Goal: Task Accomplishment & Management: Manage account settings

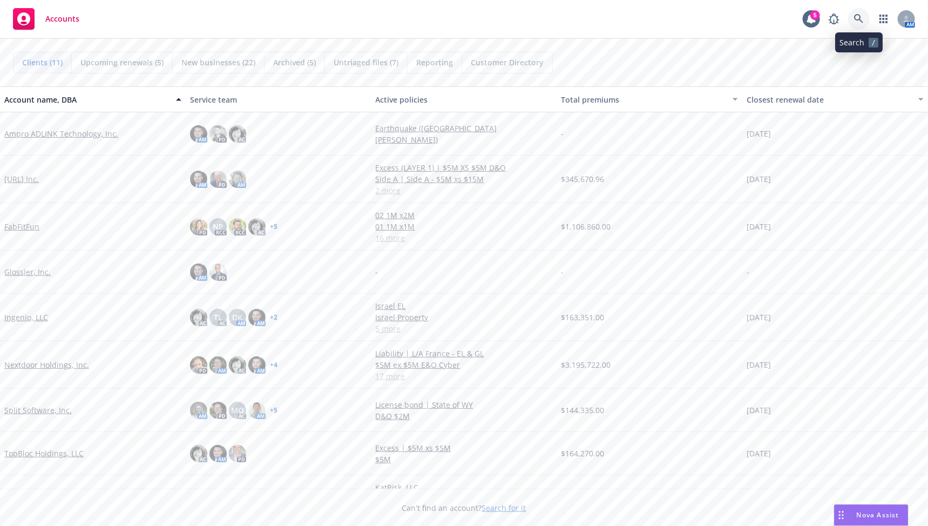
click at [802, 23] on link at bounding box center [859, 19] width 22 height 22
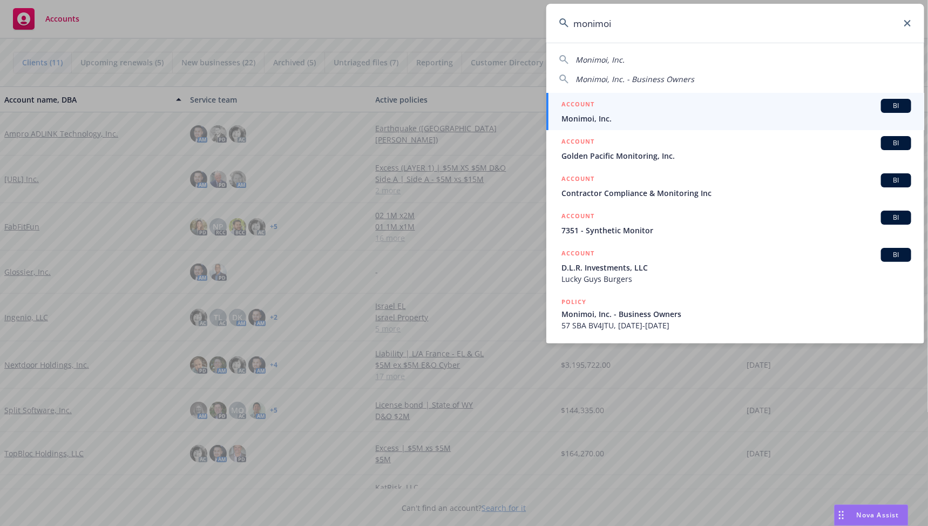
type input "monimoi"
click at [652, 102] on div "ACCOUNT BI" at bounding box center [737, 106] width 350 height 14
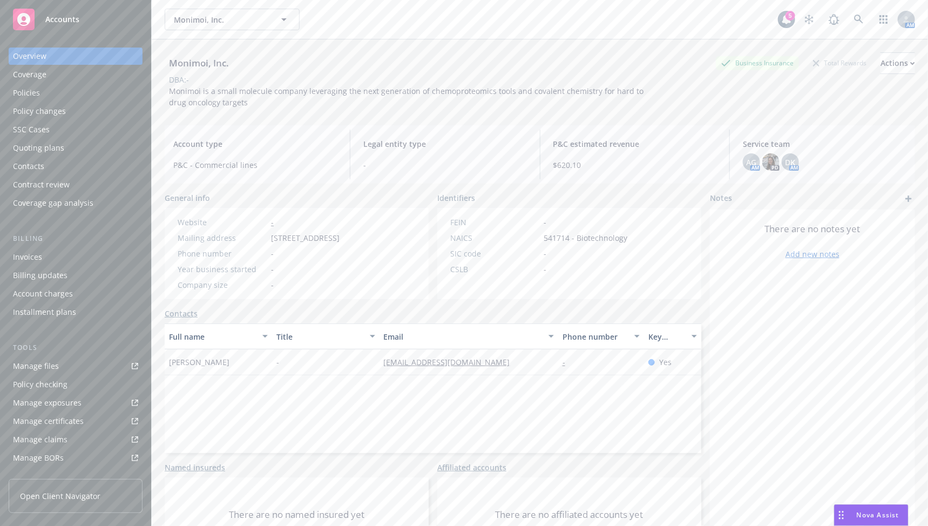
click at [70, 98] on div "Policies" at bounding box center [75, 92] width 125 height 17
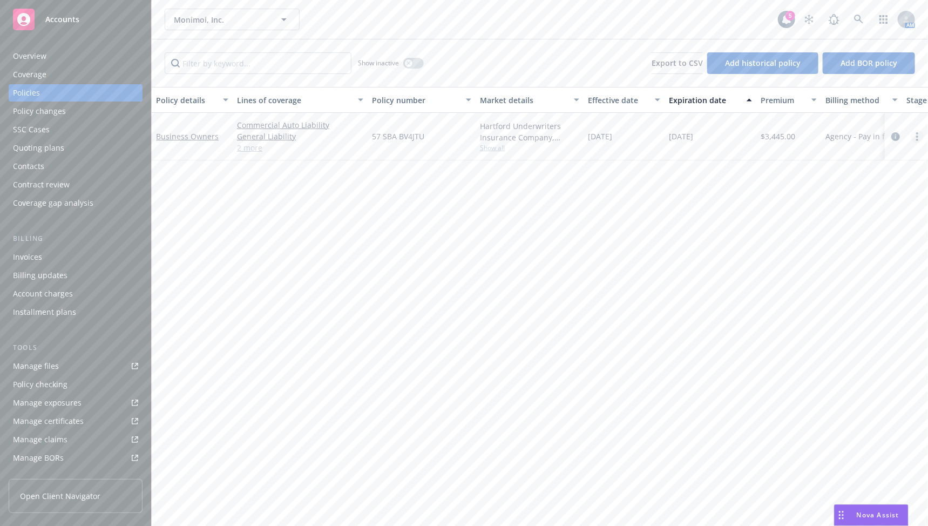
click at [802, 138] on icon "more" at bounding box center [918, 136] width 2 height 9
click at [209, 137] on link "Business Owners" at bounding box center [187, 136] width 63 height 10
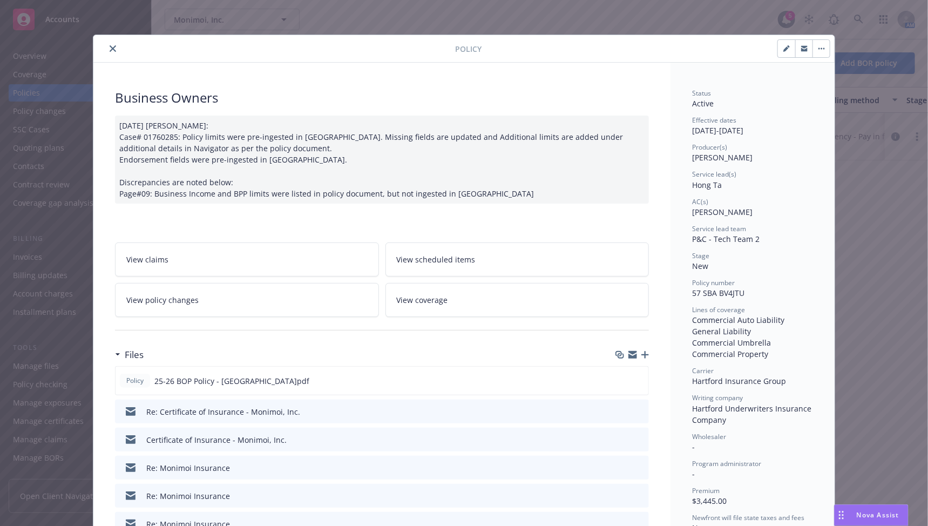
click at [721, 175] on span "Service lead(s)" at bounding box center [714, 174] width 44 height 9
click at [778, 56] on button "button" at bounding box center [786, 48] width 17 height 17
select select "NEW"
select select "12"
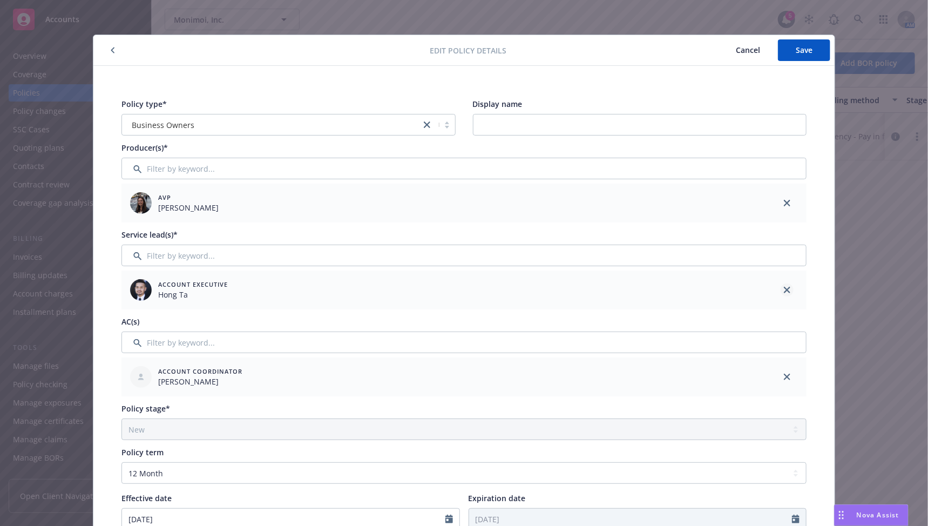
click at [781, 294] on link "close" at bounding box center [787, 290] width 13 height 13
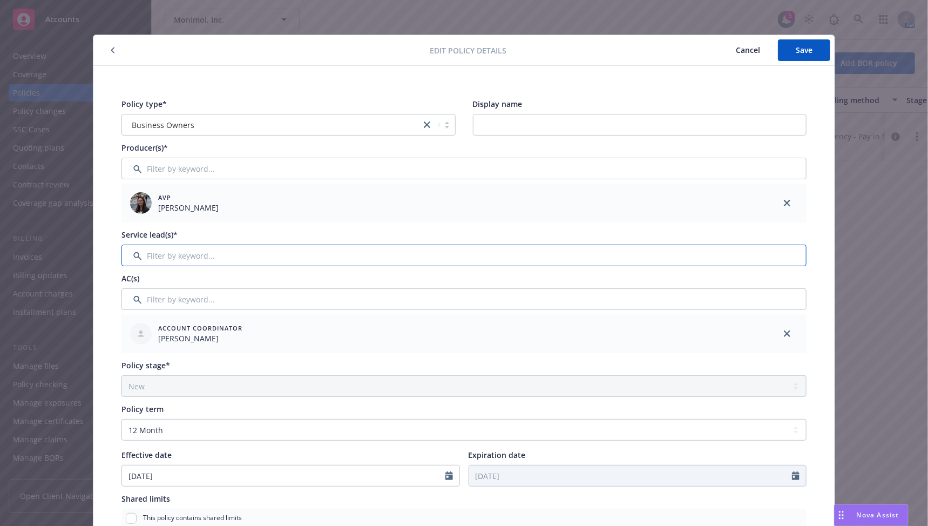
click at [790, 254] on input "Filter by keyword..." at bounding box center [464, 256] width 685 height 22
click at [657, 253] on input "Filter by keyword..." at bounding box center [464, 256] width 685 height 22
click at [739, 45] on span "Cancel" at bounding box center [748, 50] width 24 height 10
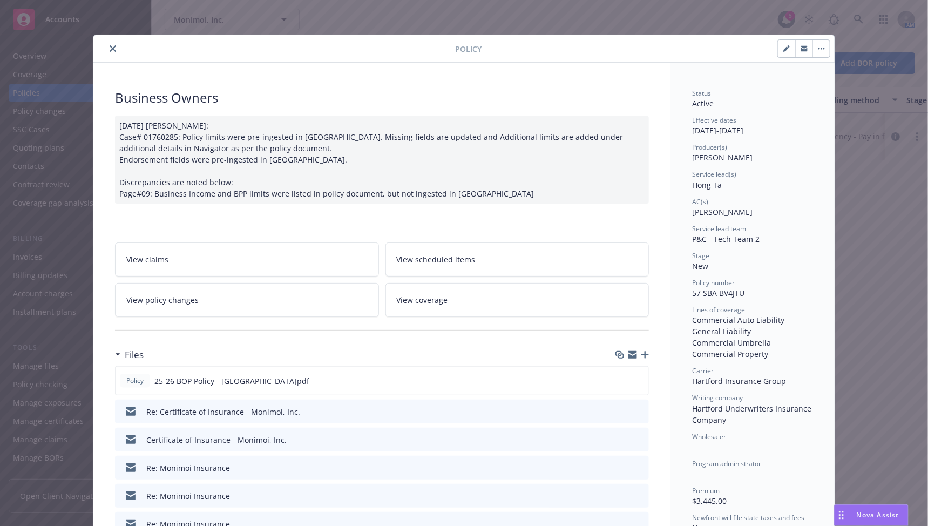
click at [113, 50] on button "close" at bounding box center [112, 48] width 13 height 13
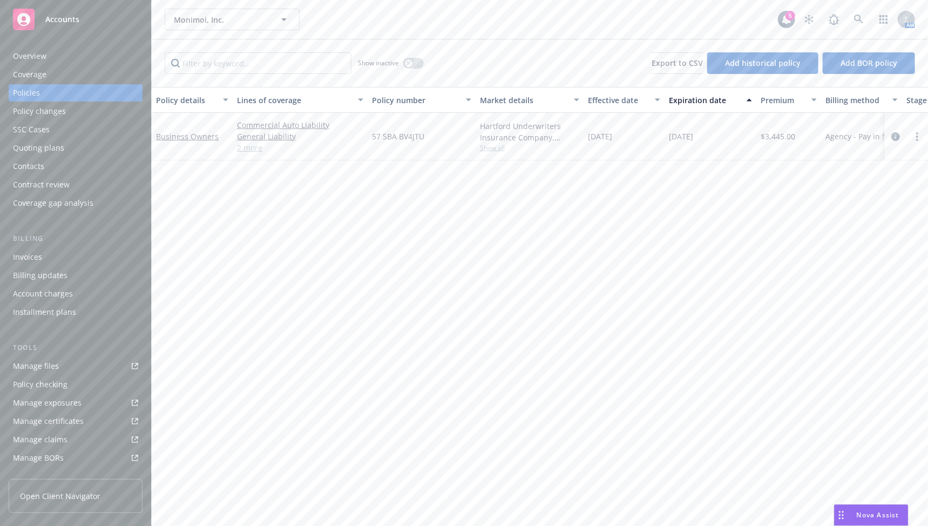
click at [81, 54] on div "Overview" at bounding box center [75, 56] width 125 height 17
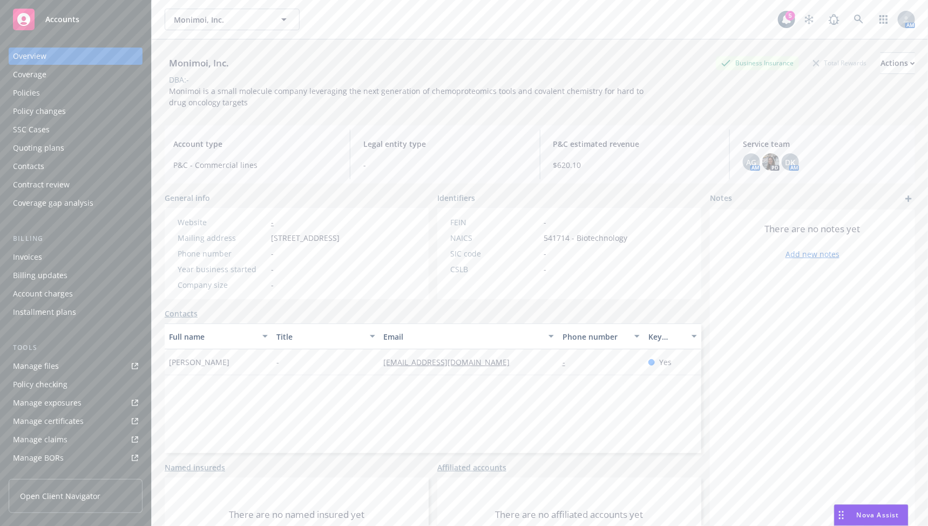
click at [74, 93] on div "Policies" at bounding box center [75, 92] width 125 height 17
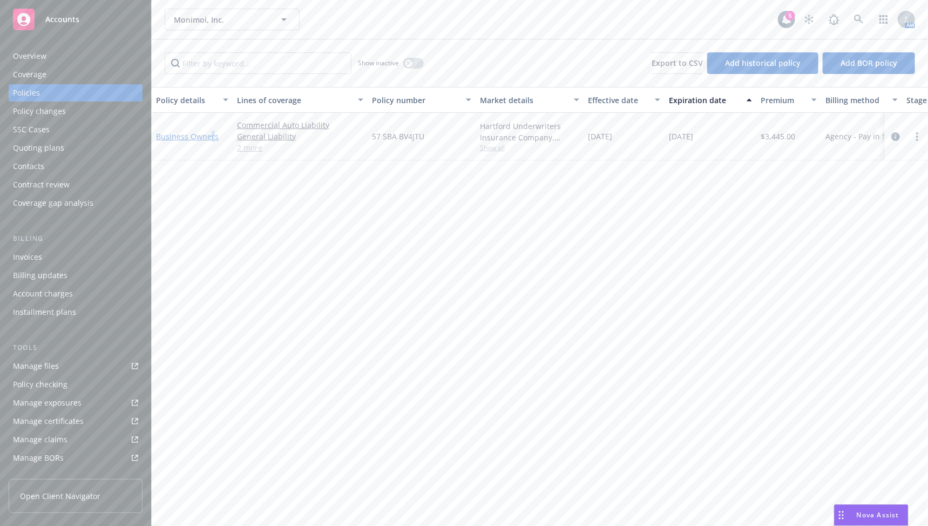
click at [210, 134] on link "Business Owners" at bounding box center [187, 136] width 63 height 10
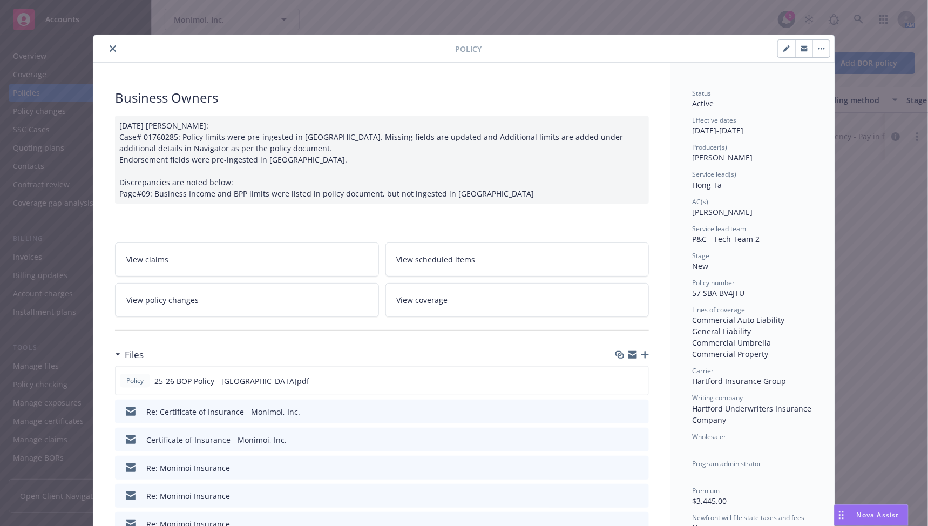
scroll to position [32, 0]
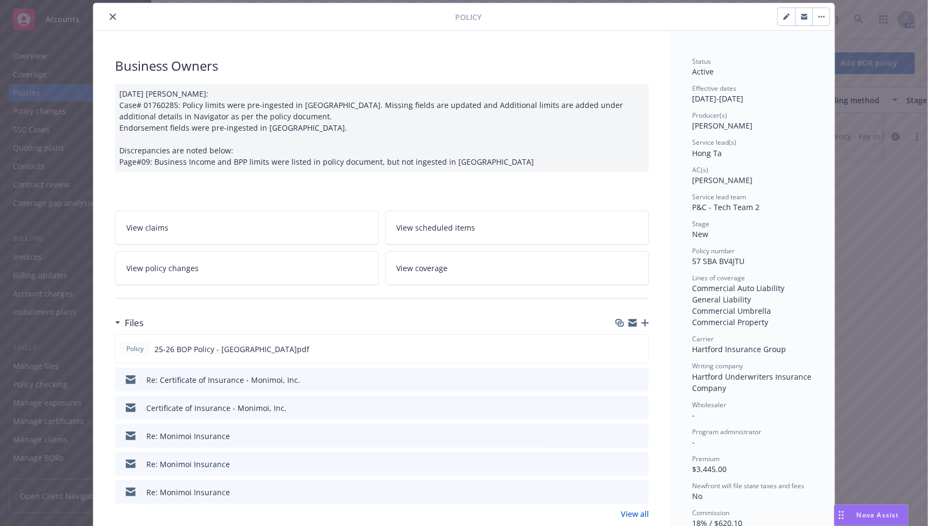
click at [784, 15] on icon "button" at bounding box center [787, 17] width 6 height 6
select select "NEW"
select select "12"
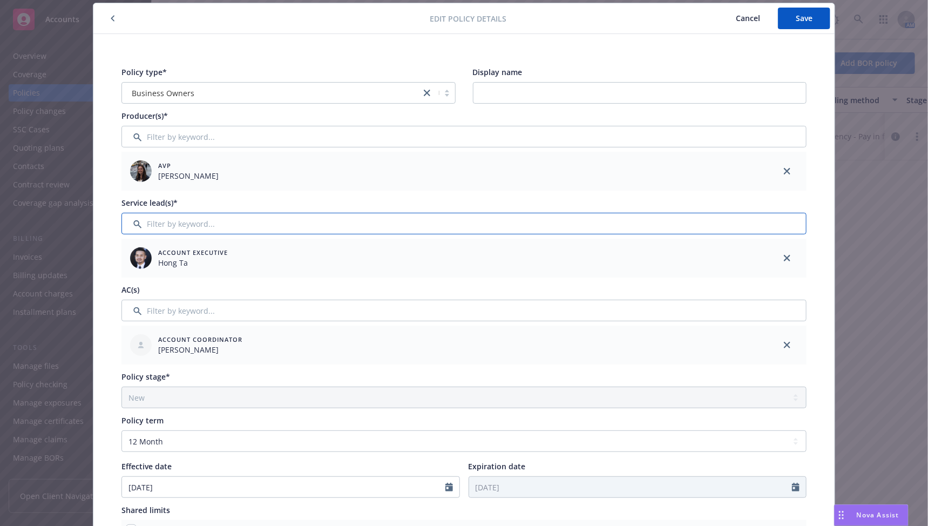
click at [171, 224] on input "Filter by keyword..." at bounding box center [464, 224] width 685 height 22
click at [781, 253] on link "close" at bounding box center [787, 258] width 13 height 13
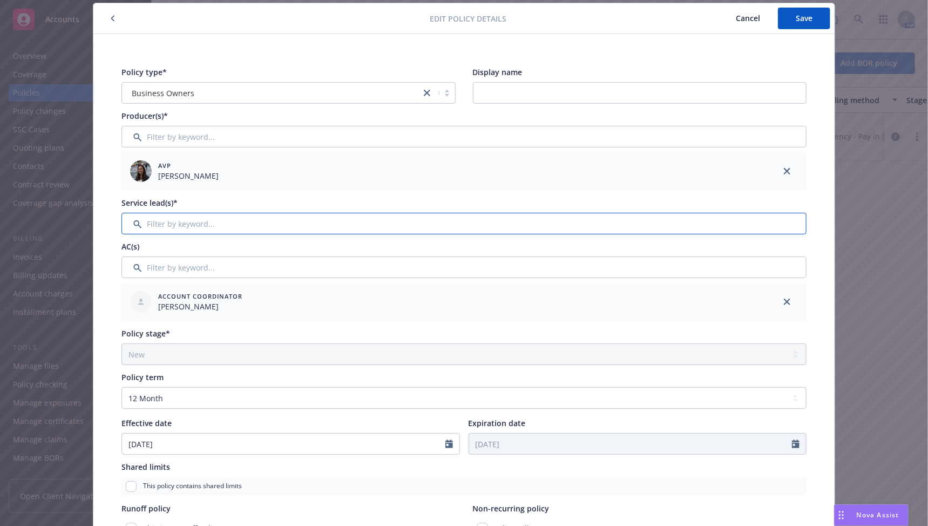
click at [683, 229] on input "Filter by keyword..." at bounding box center [464, 224] width 685 height 22
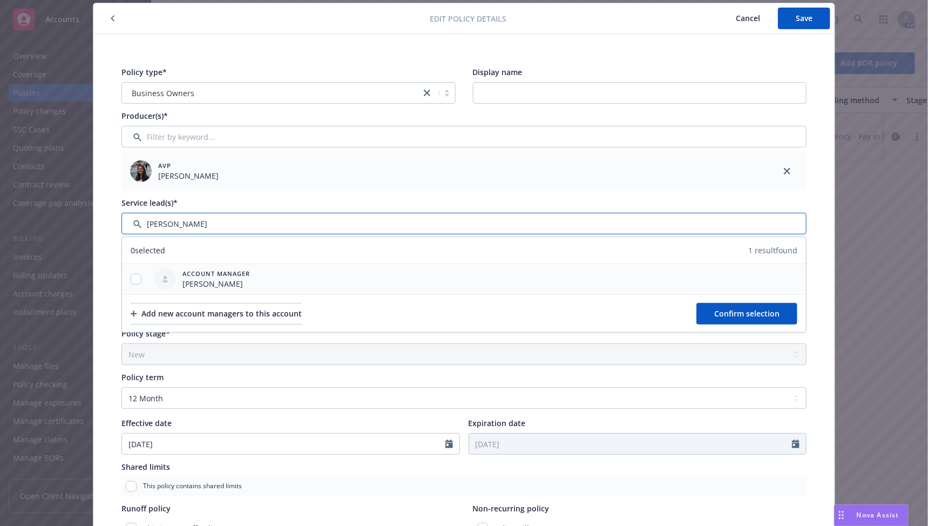
type input "[PERSON_NAME]"
click at [191, 273] on span "Account Manager" at bounding box center [217, 273] width 68 height 9
click at [131, 275] on input "checkbox" at bounding box center [136, 279] width 11 height 11
checkbox input "true"
click at [744, 320] on button "Confirm selection" at bounding box center [747, 314] width 101 height 22
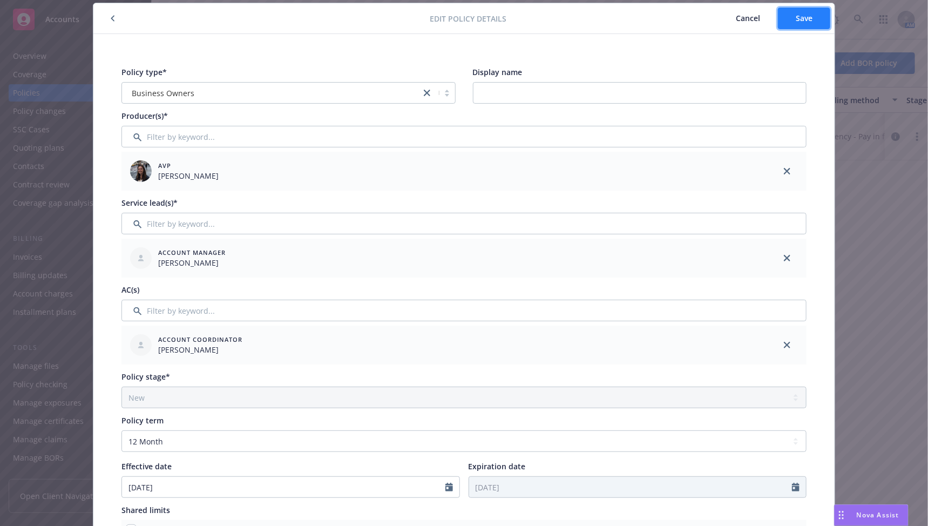
click at [784, 21] on button "Save" at bounding box center [804, 19] width 52 height 22
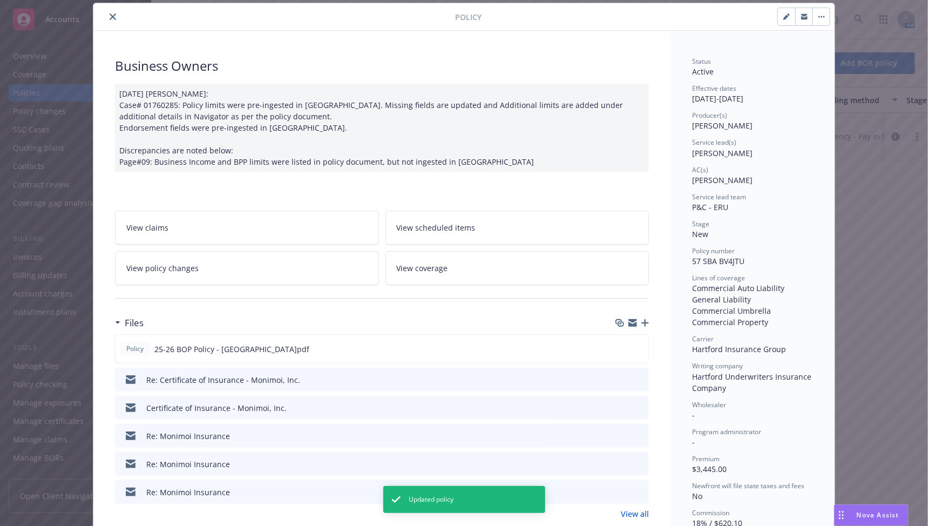
click at [111, 25] on div "Policy" at bounding box center [464, 17] width 742 height 28
click at [106, 20] on button "close" at bounding box center [112, 16] width 13 height 13
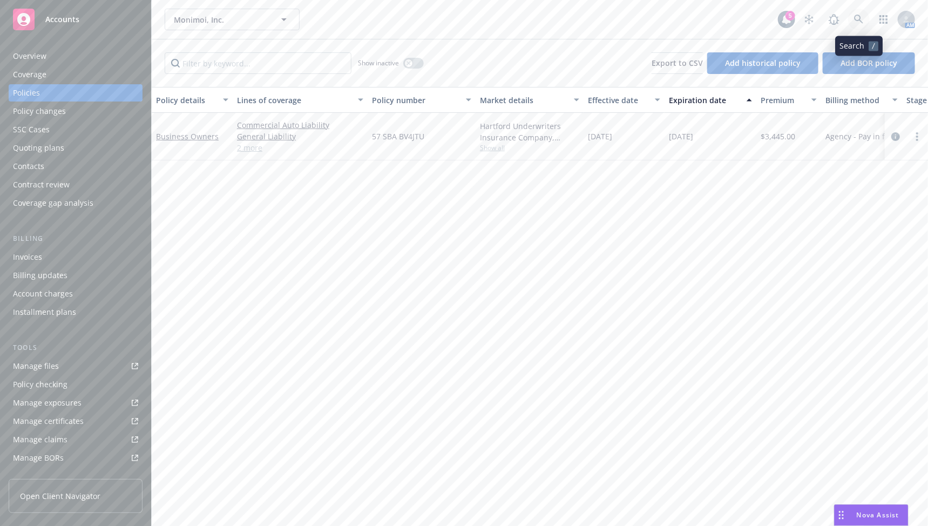
click at [802, 13] on link at bounding box center [859, 20] width 22 height 22
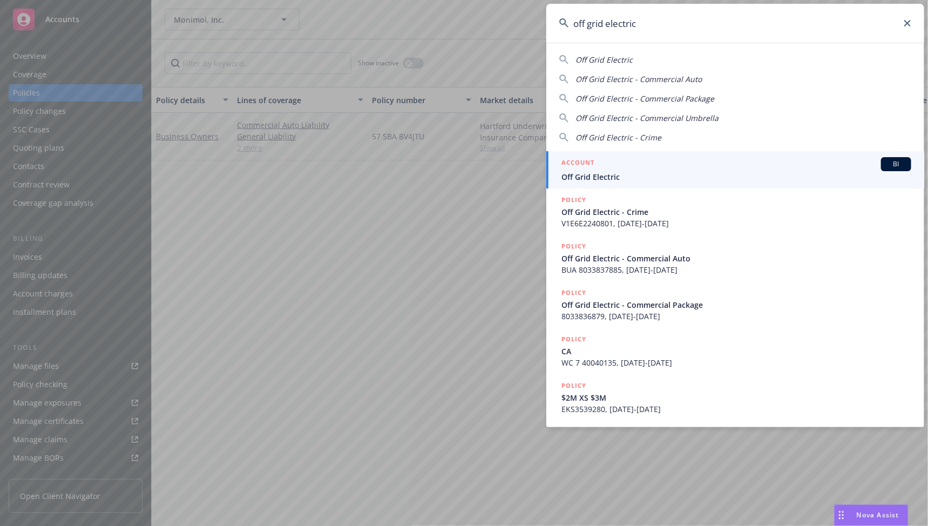
type input "off grid electric"
click at [674, 173] on span "Off Grid Electric" at bounding box center [737, 176] width 350 height 11
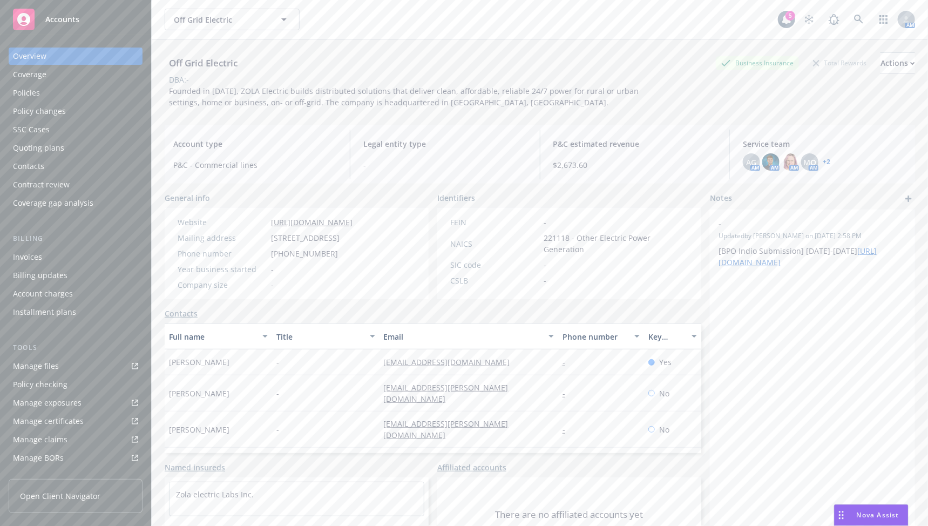
click at [63, 93] on div "Policies" at bounding box center [75, 92] width 125 height 17
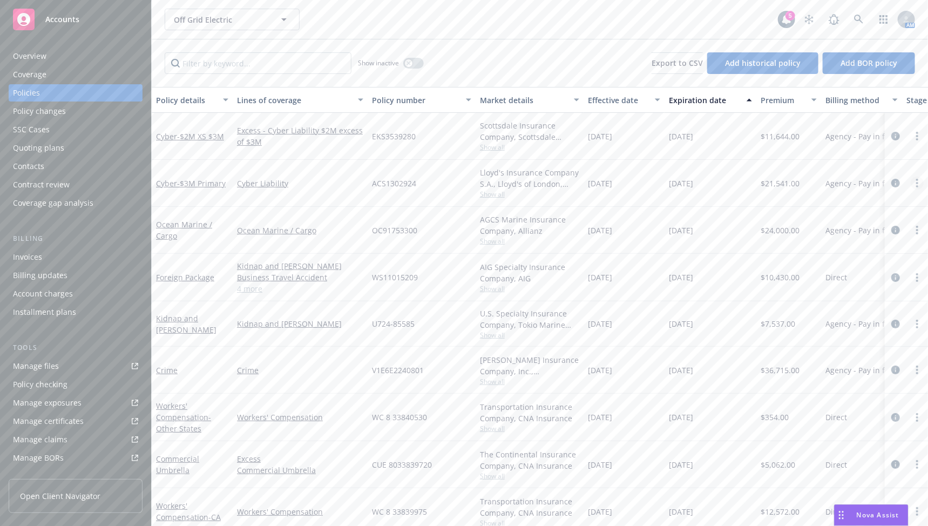
click at [802, 185] on icon "more" at bounding box center [918, 183] width 2 height 9
click at [802, 177] on div at bounding box center [907, 183] width 35 height 13
click at [216, 184] on span "- $3M Primary" at bounding box center [201, 183] width 49 height 10
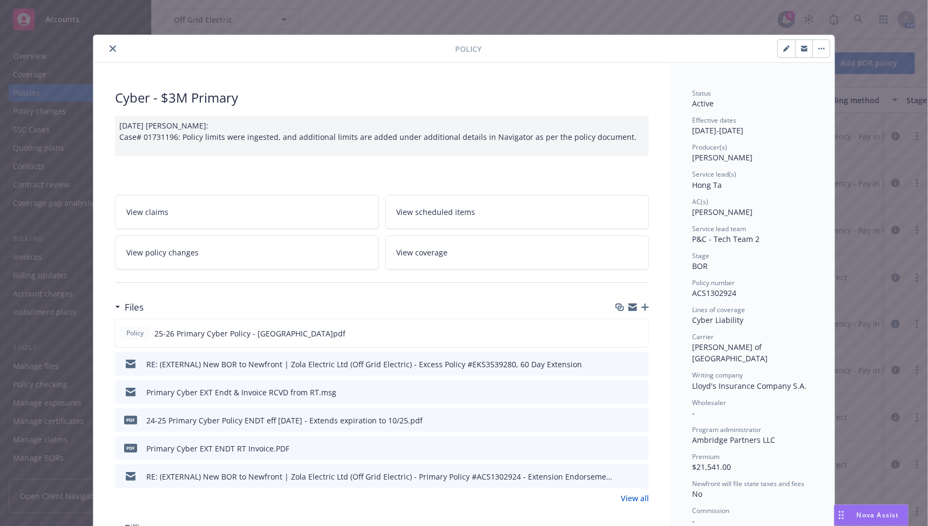
click at [783, 52] on button "button" at bounding box center [786, 48] width 17 height 17
select select "BOR"
select select "other"
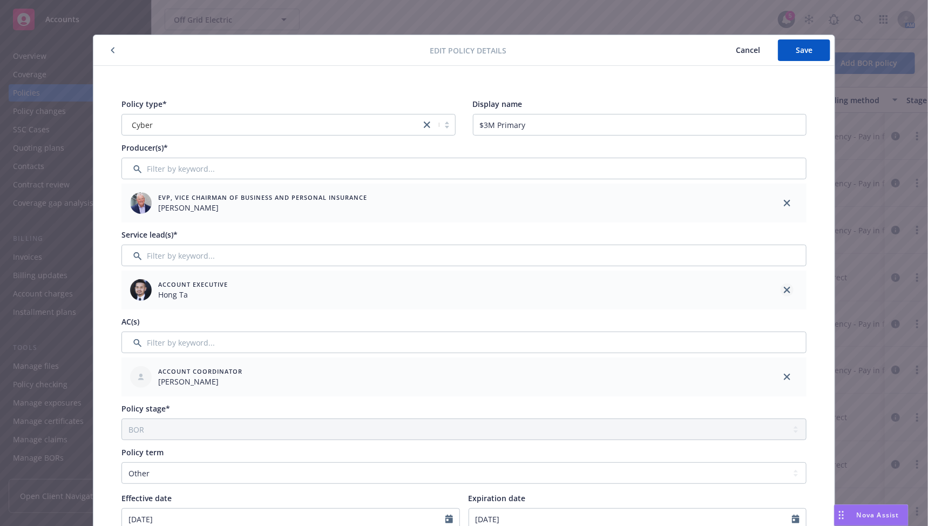
click at [781, 285] on link "close" at bounding box center [787, 290] width 13 height 13
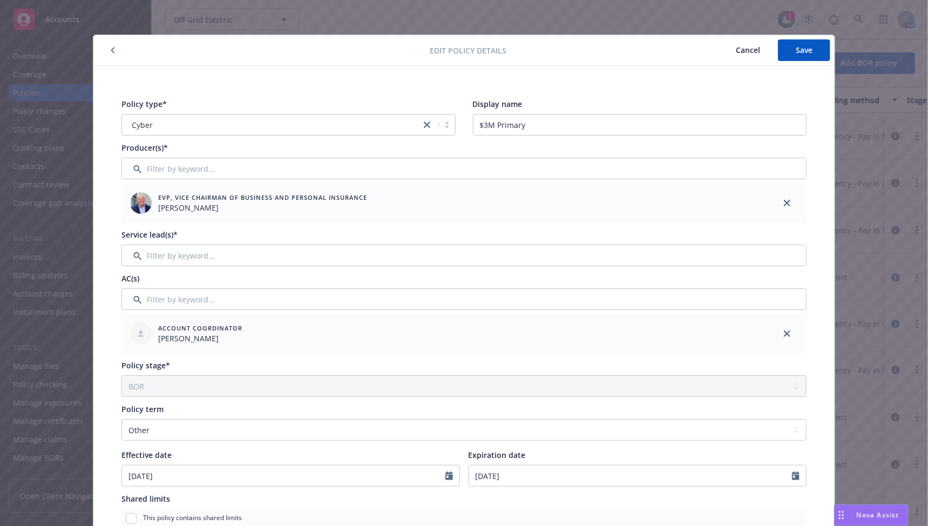
click at [531, 272] on div "Policy type* Cyber Display name $3M Primary Producer(s)* EVP, Vice Chairman of …" at bounding box center [464, 458] width 698 height 732
click at [522, 259] on input "Filter by keyword..." at bounding box center [464, 256] width 685 height 22
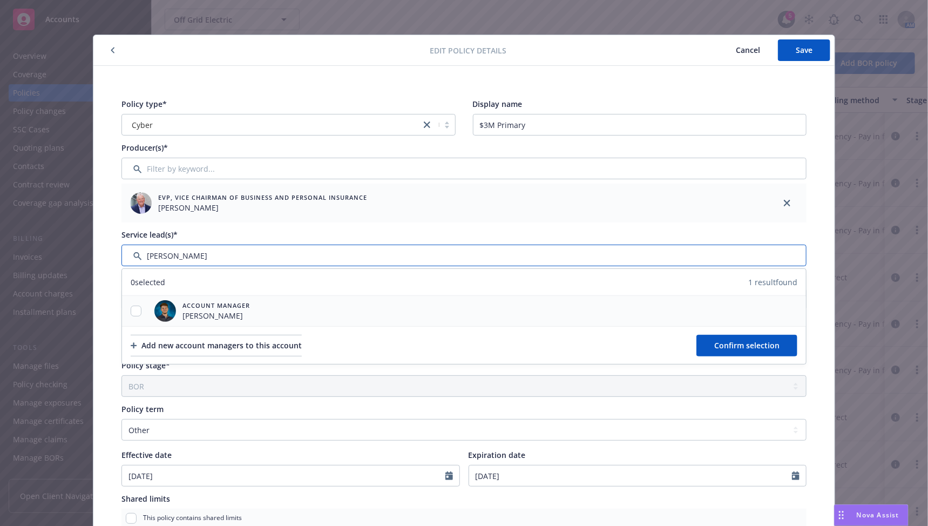
type input "[PERSON_NAME]"
click at [132, 311] on input "checkbox" at bounding box center [136, 311] width 11 height 11
checkbox input "true"
click at [718, 335] on button "Confirm selection" at bounding box center [747, 346] width 101 height 22
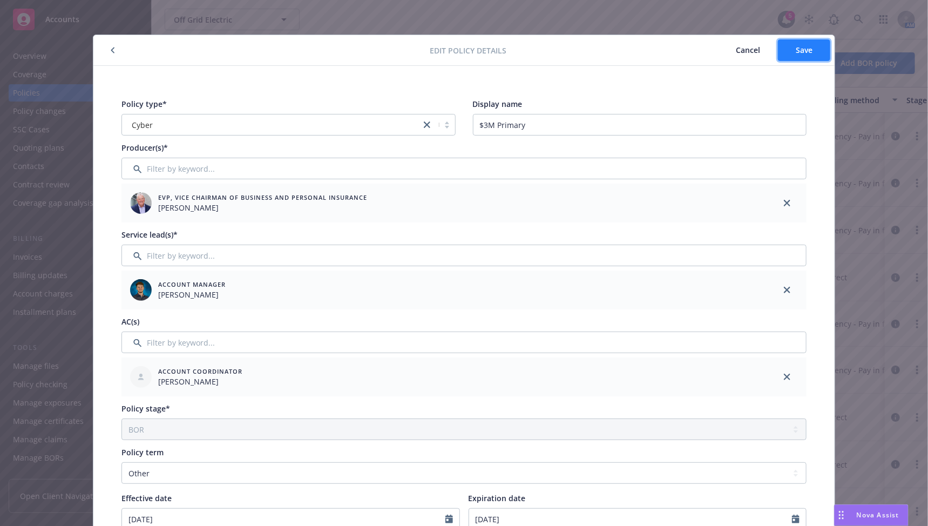
click at [778, 57] on button "Save" at bounding box center [804, 50] width 52 height 22
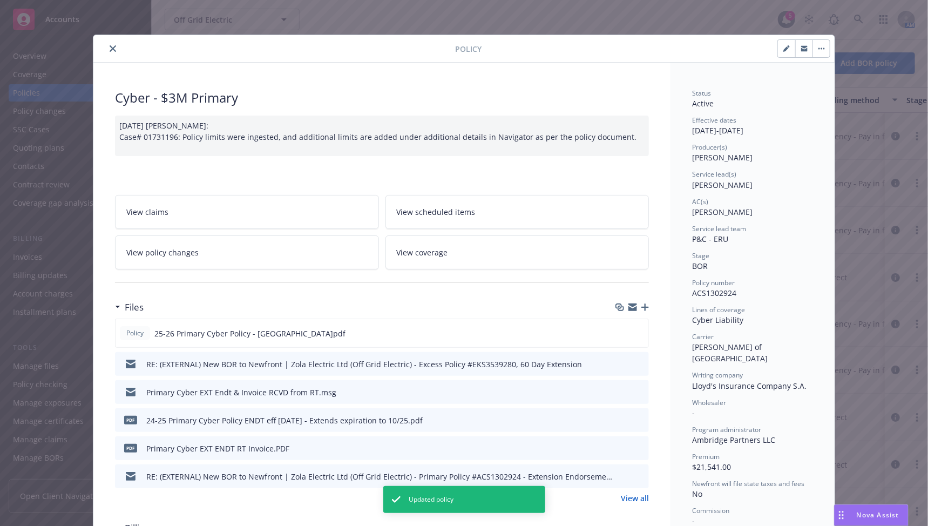
click at [106, 49] on button "close" at bounding box center [112, 48] width 13 height 13
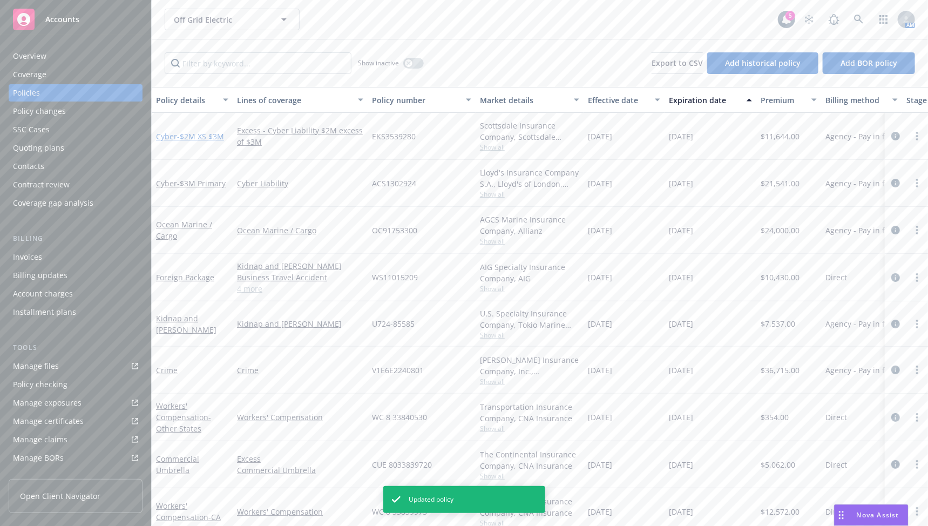
click at [185, 137] on span "- $2M XS $3M" at bounding box center [200, 136] width 47 height 10
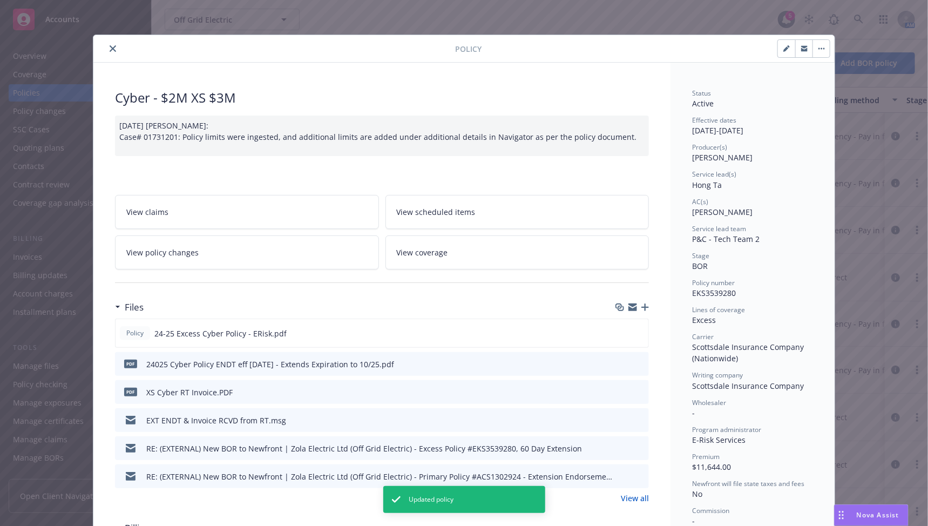
click at [778, 49] on button "button" at bounding box center [786, 48] width 17 height 17
select select "BOR"
select select "other"
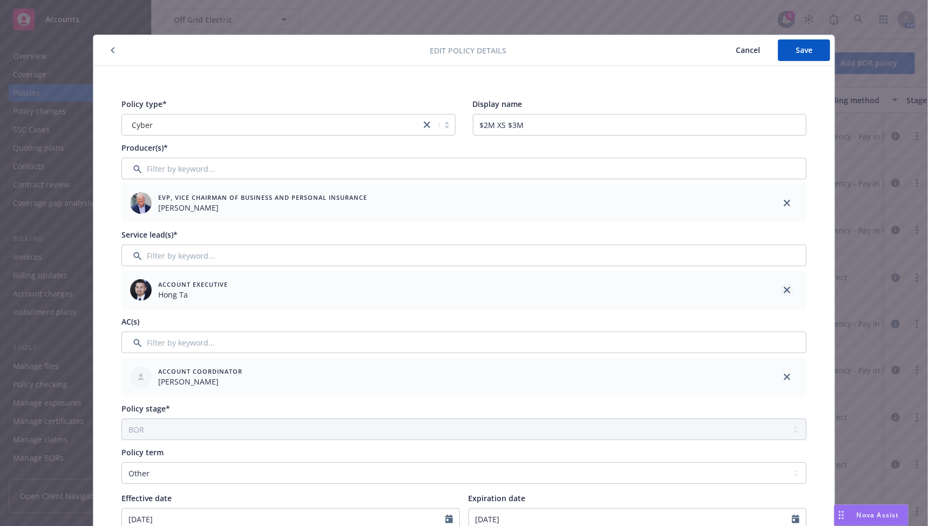
click at [781, 291] on link "close" at bounding box center [787, 290] width 13 height 13
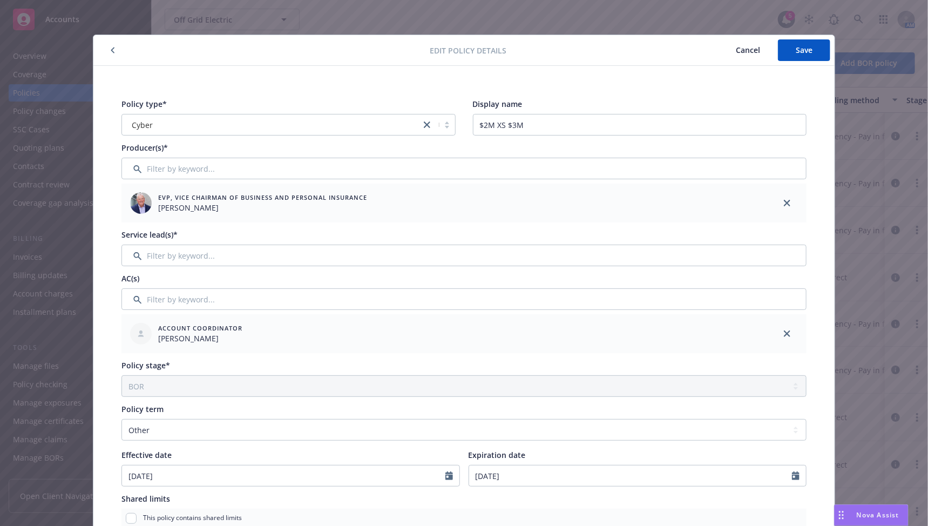
click at [428, 271] on div "Policy type* Cyber Display name $2M XS $3M Producer(s)* EVP, Vice Chairman of B…" at bounding box center [464, 458] width 698 height 732
click at [421, 258] on input "Filter by keyword..." at bounding box center [464, 256] width 685 height 22
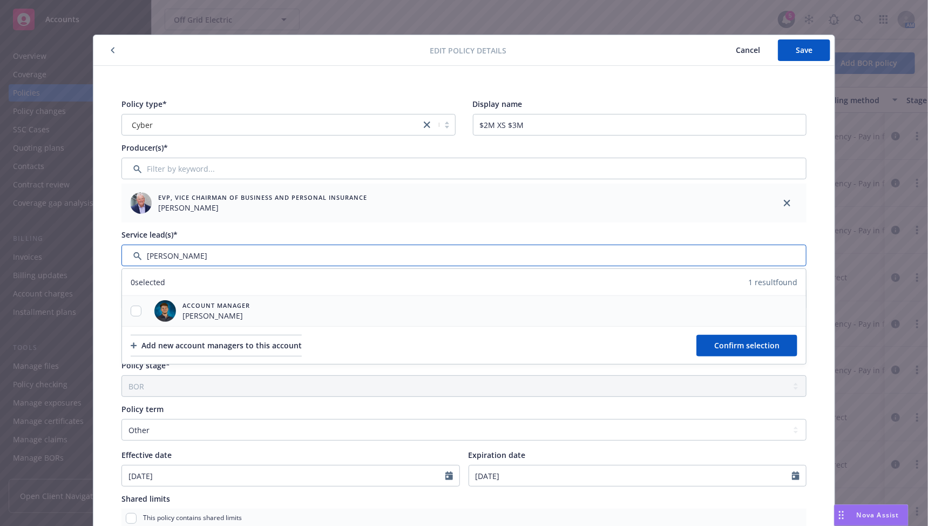
type input "[PERSON_NAME]"
click at [413, 303] on div "Account Manager [PERSON_NAME]" at bounding box center [464, 311] width 684 height 30
click at [346, 319] on div "Account Manager [PERSON_NAME]" at bounding box center [464, 311] width 684 height 30
click at [136, 312] on div at bounding box center [136, 311] width 28 height 11
click at [133, 311] on input "checkbox" at bounding box center [136, 311] width 11 height 11
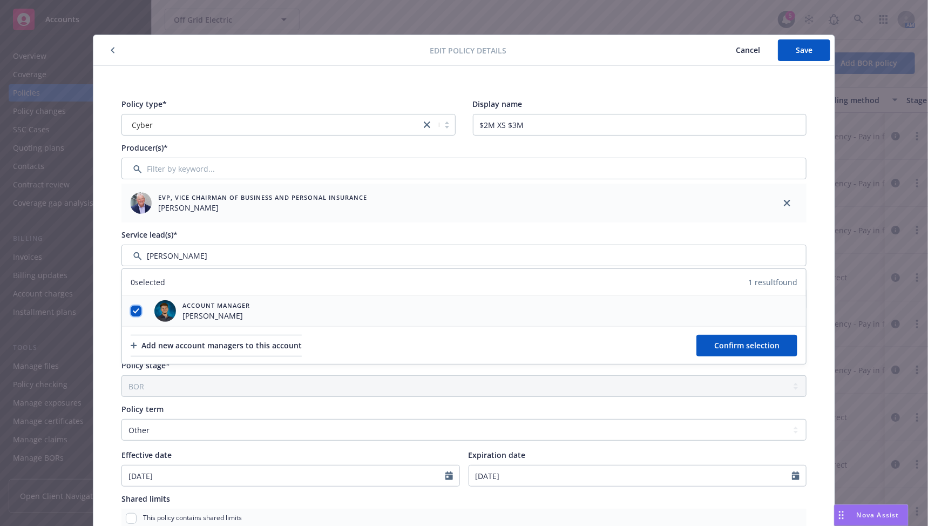
checkbox input "true"
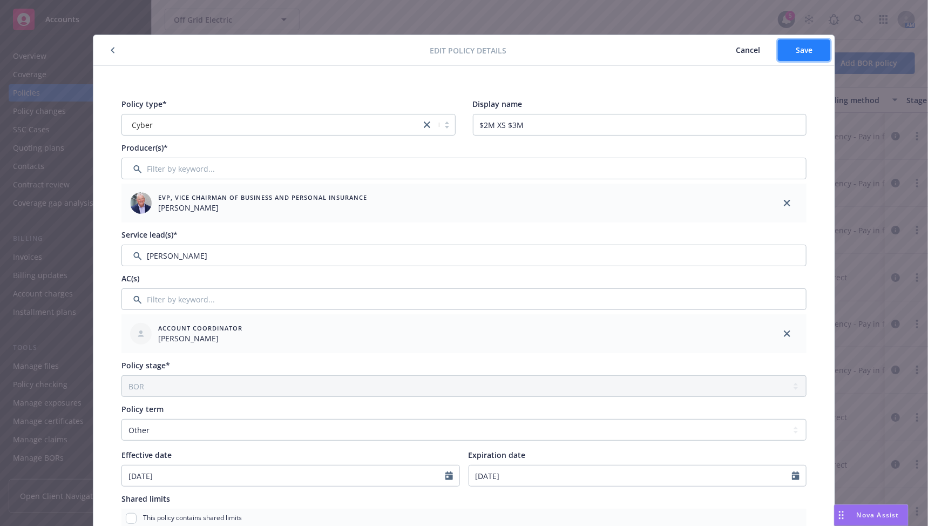
click at [802, 53] on button "Save" at bounding box center [804, 50] width 52 height 22
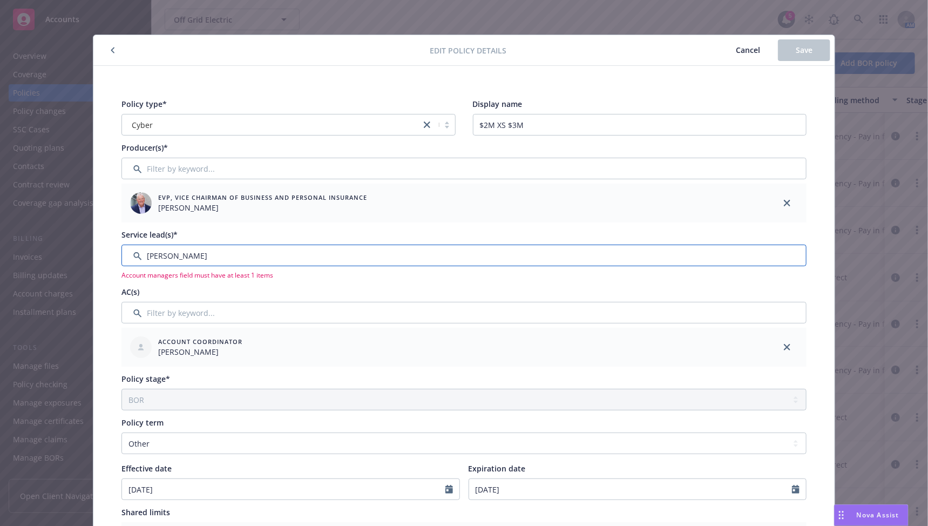
click at [287, 246] on input "Filter by keyword..." at bounding box center [464, 256] width 685 height 22
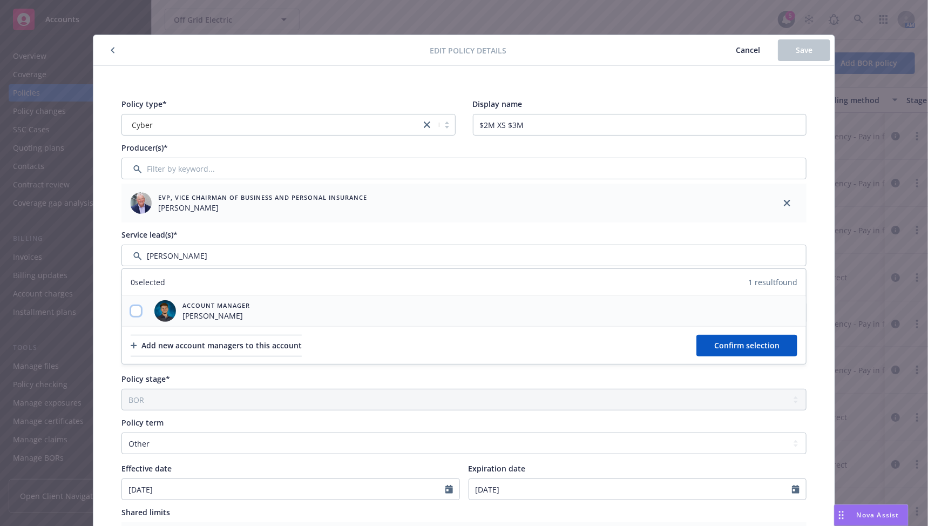
click at [133, 311] on input "checkbox" at bounding box center [136, 311] width 11 height 11
checkbox input "true"
click at [716, 338] on button "Confirm selection" at bounding box center [747, 346] width 101 height 22
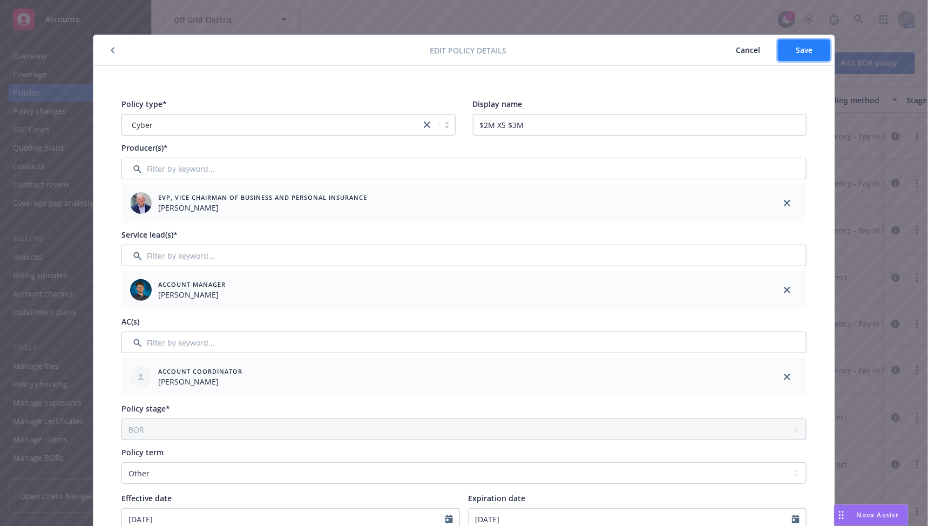
click at [797, 43] on button "Save" at bounding box center [804, 50] width 52 height 22
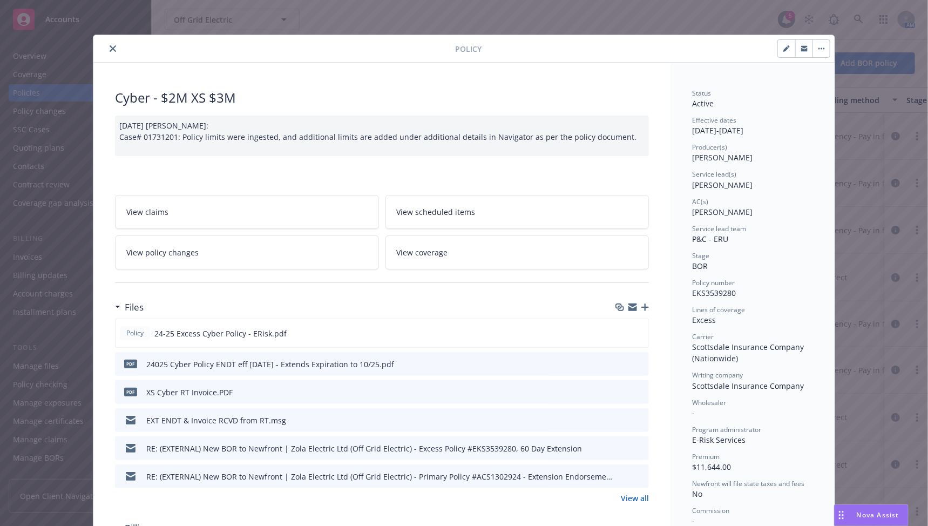
click at [112, 46] on button "close" at bounding box center [112, 48] width 13 height 13
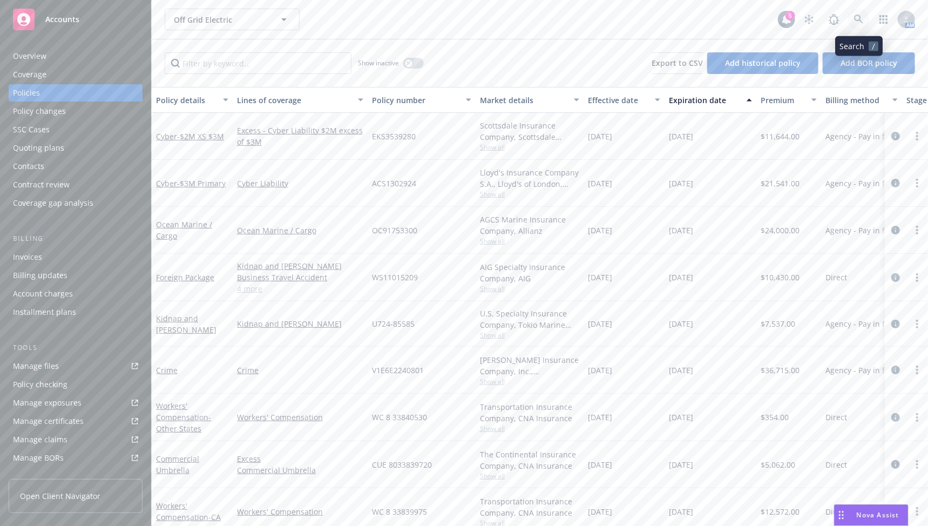
click at [802, 16] on link at bounding box center [859, 20] width 22 height 22
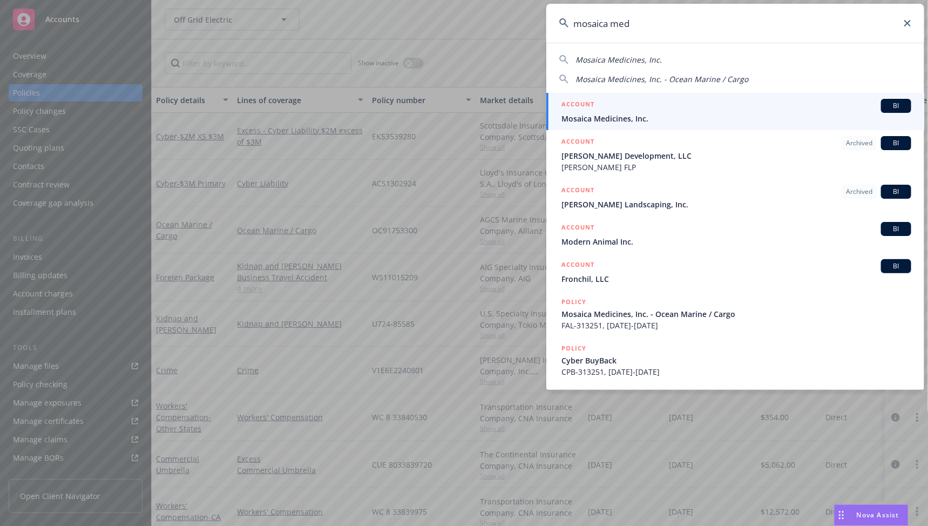
type input "mosaica med"
click at [763, 112] on div "ACCOUNT BI" at bounding box center [737, 106] width 350 height 14
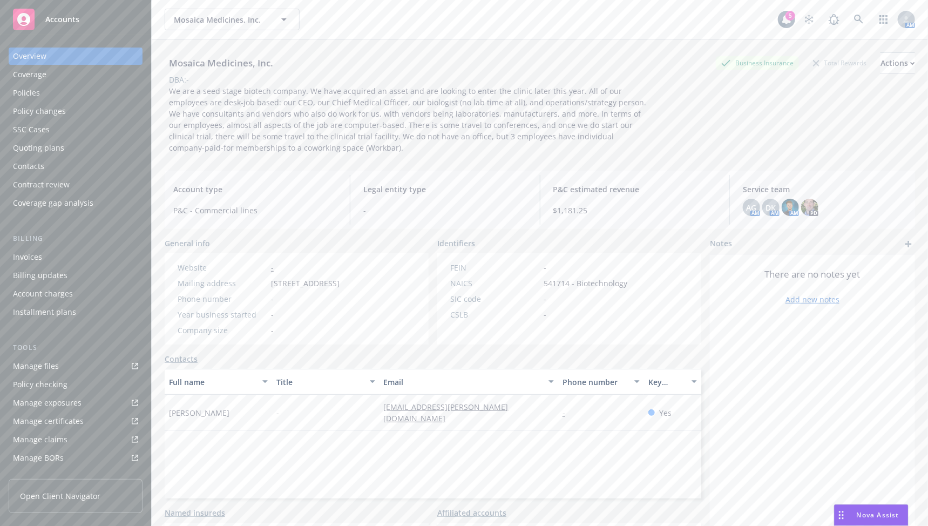
click at [87, 102] on div "Overview Coverage Policies Policy changes SSC Cases Quoting plans Contacts Cont…" at bounding box center [76, 130] width 134 height 164
click at [86, 90] on div "Policies" at bounding box center [75, 92] width 125 height 17
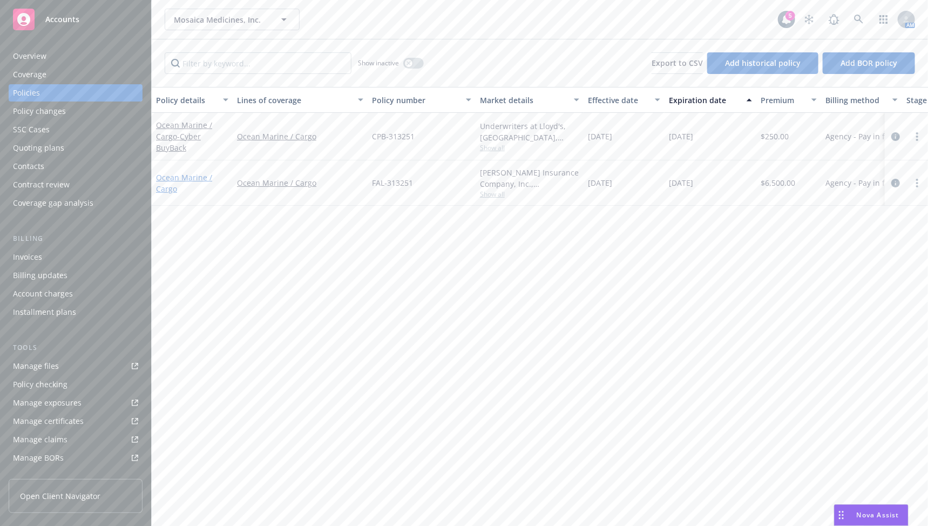
click at [200, 175] on link "Ocean Marine / Cargo" at bounding box center [184, 183] width 56 height 22
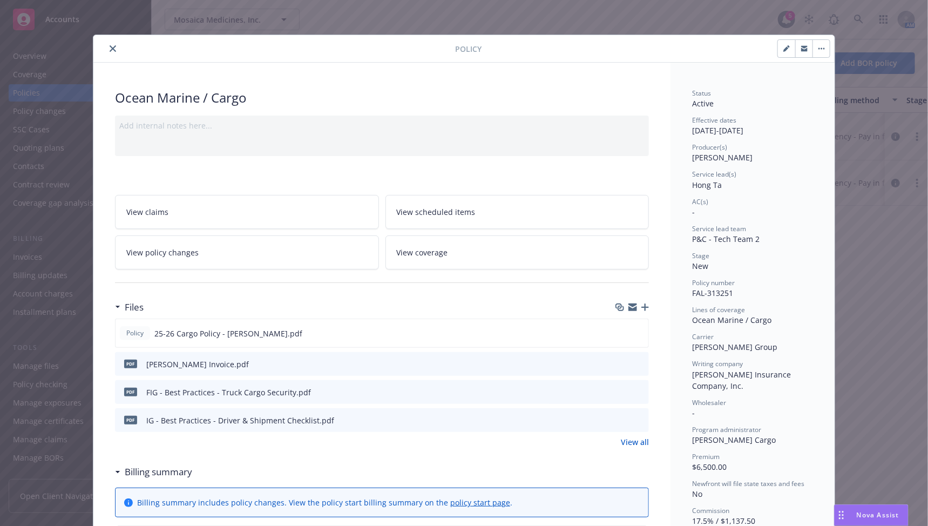
click at [784, 51] on icon "button" at bounding box center [787, 48] width 6 height 6
select select "NEW"
select select "12"
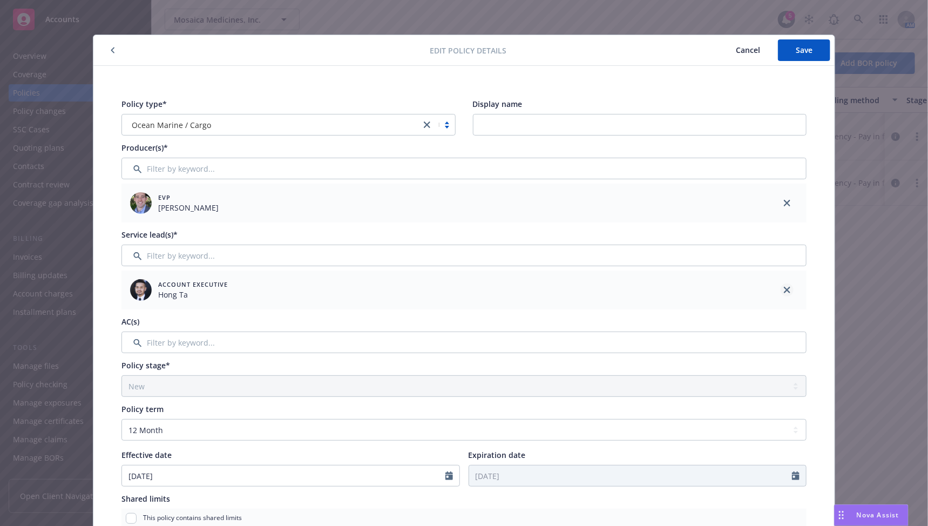
click at [784, 292] on icon "close" at bounding box center [787, 290] width 6 height 6
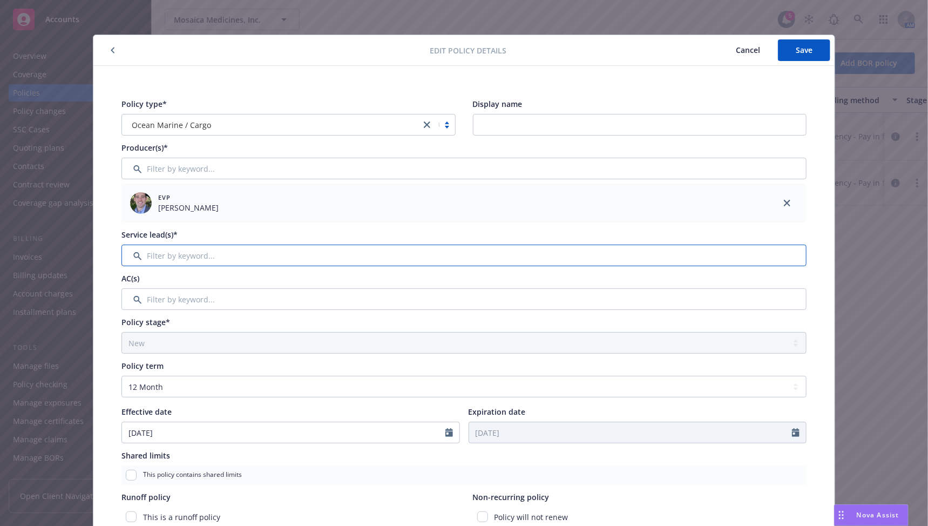
click at [665, 246] on input "Filter by keyword..." at bounding box center [464, 256] width 685 height 22
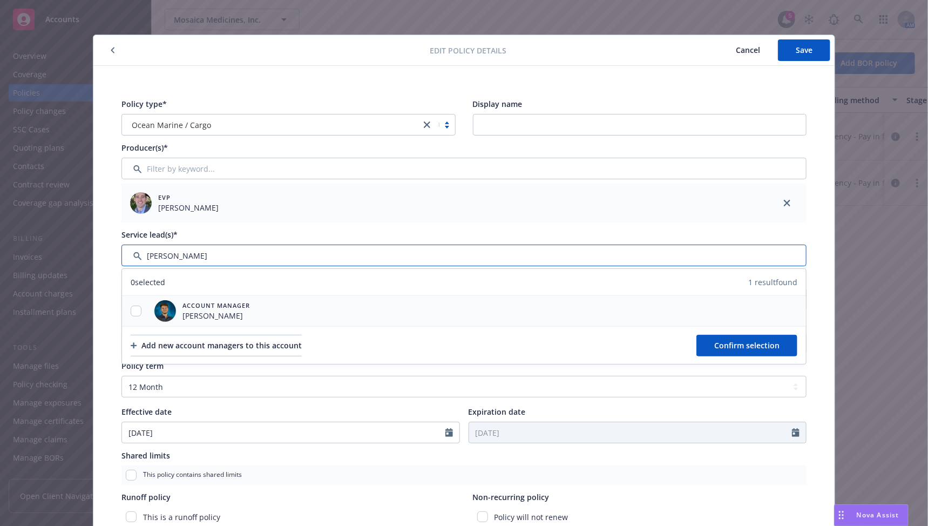
type input "[PERSON_NAME]"
click at [132, 308] on input "checkbox" at bounding box center [136, 311] width 11 height 11
checkbox input "true"
click at [733, 343] on span "Confirm selection" at bounding box center [747, 345] width 65 height 10
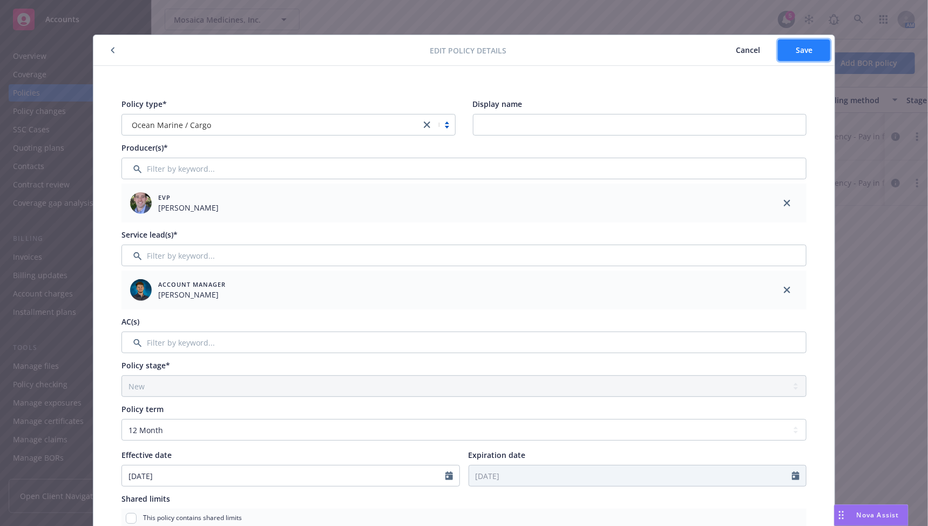
click at [802, 43] on button "Save" at bounding box center [804, 50] width 52 height 22
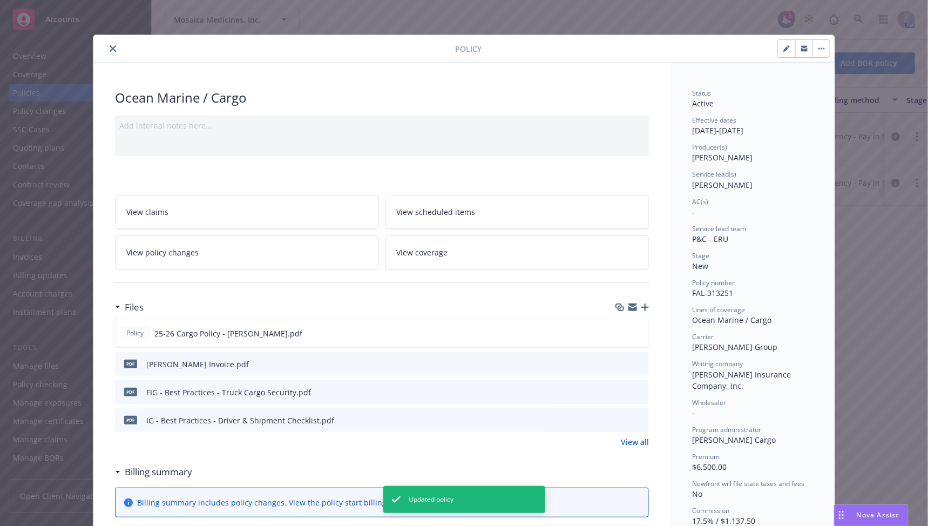
click at [110, 48] on icon "close" at bounding box center [113, 48] width 6 height 6
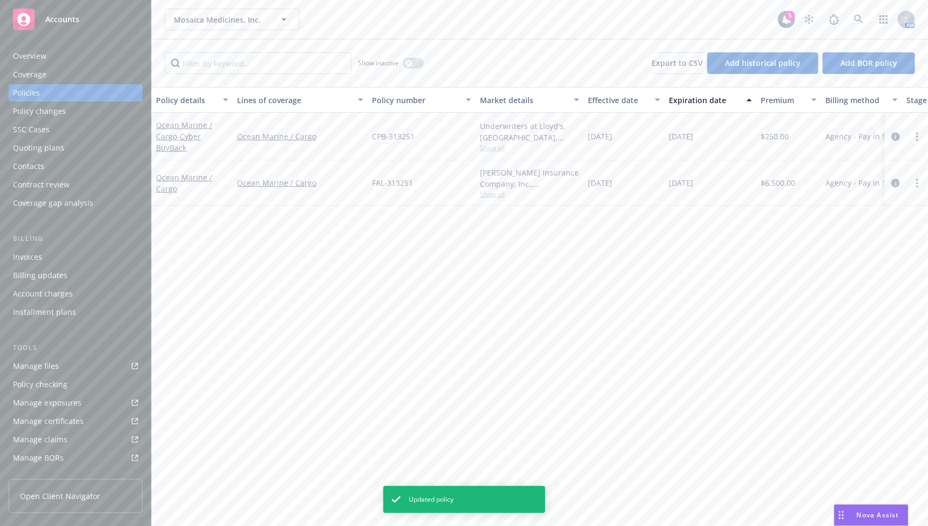
click at [156, 147] on div "Ocean Marine / Cargo - Cyber BuyBack" at bounding box center [192, 137] width 81 height 48
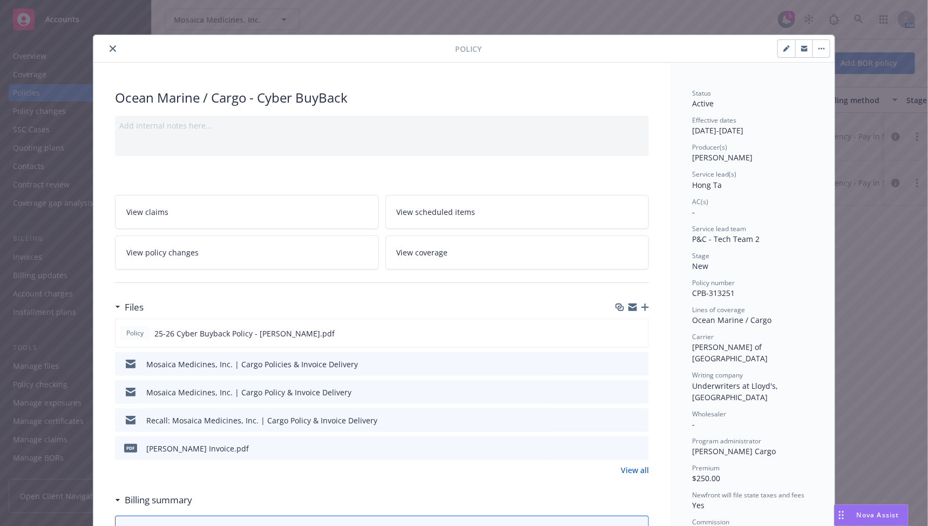
click at [784, 49] on icon "button" at bounding box center [786, 48] width 5 height 5
select select "NEW"
select select "12"
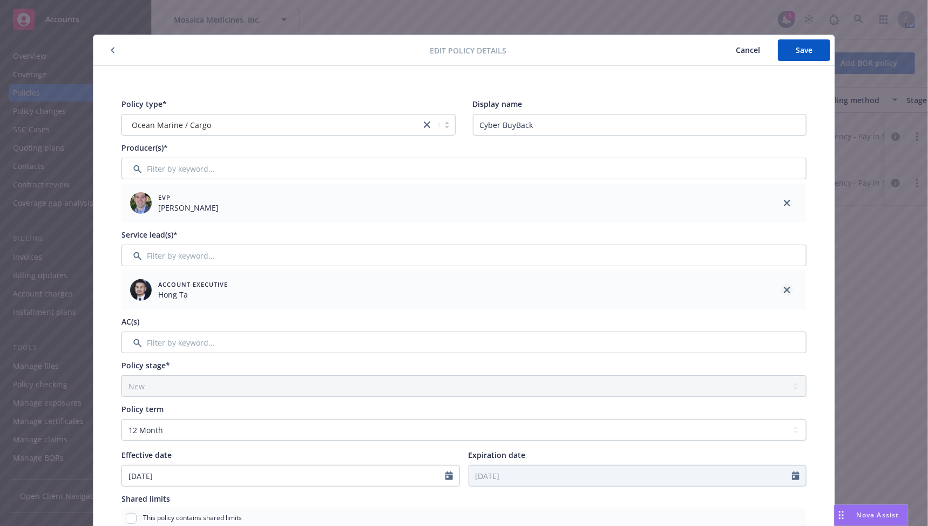
click at [784, 287] on icon "close" at bounding box center [787, 290] width 6 height 6
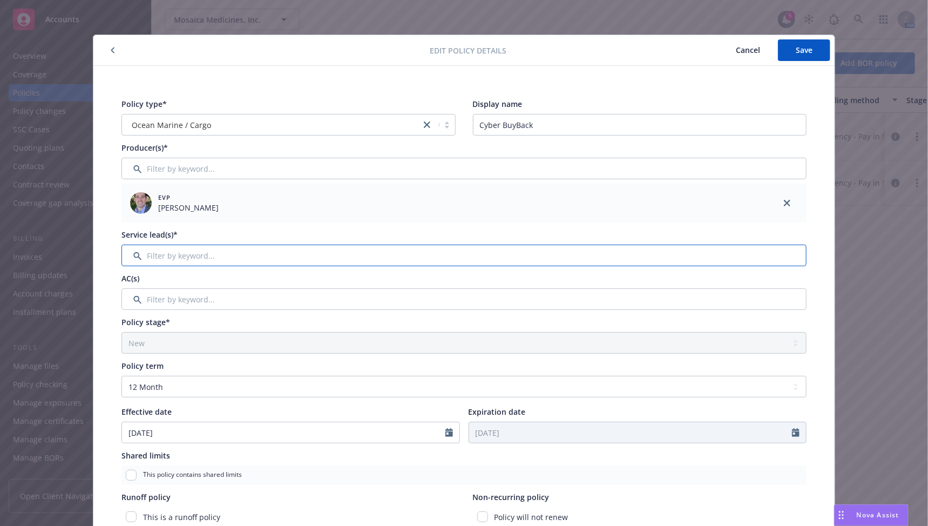
click at [619, 248] on input "Filter by keyword..." at bounding box center [464, 256] width 685 height 22
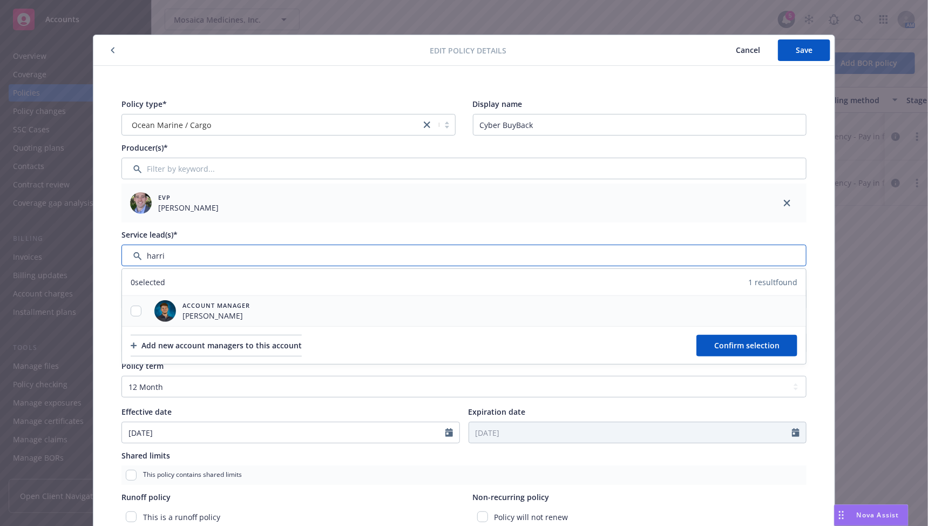
type input "harri"
click at [131, 308] on input "checkbox" at bounding box center [136, 311] width 11 height 11
checkbox input "true"
click at [736, 355] on button "Confirm selection" at bounding box center [747, 346] width 101 height 22
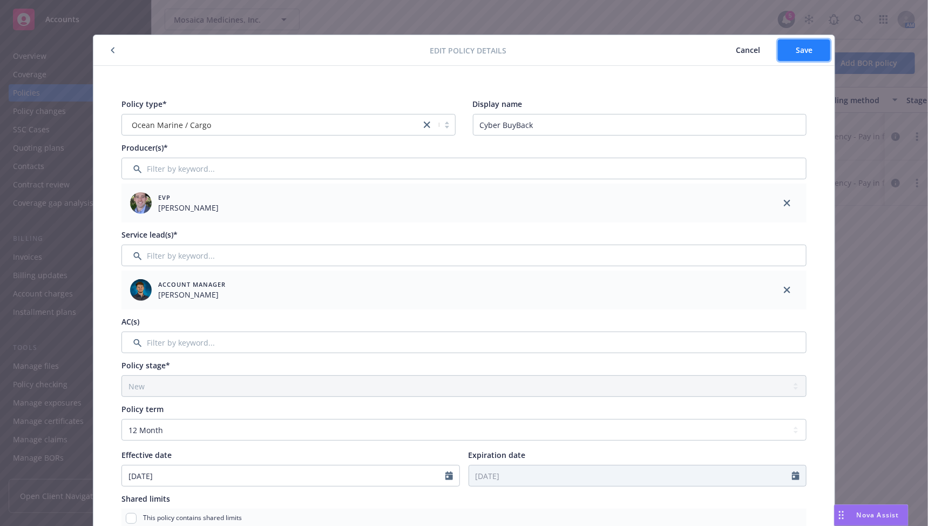
click at [802, 58] on button "Save" at bounding box center [804, 50] width 52 height 22
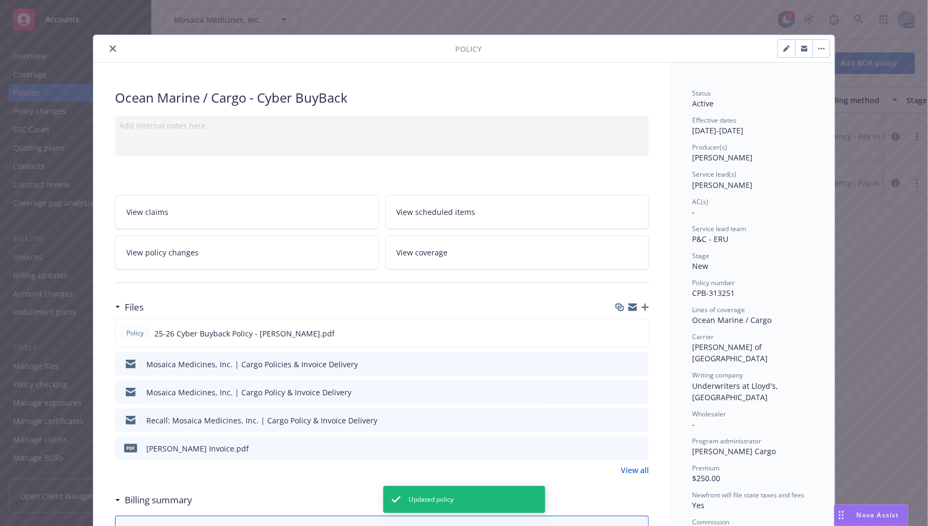
click at [110, 46] on icon "close" at bounding box center [113, 48] width 6 height 6
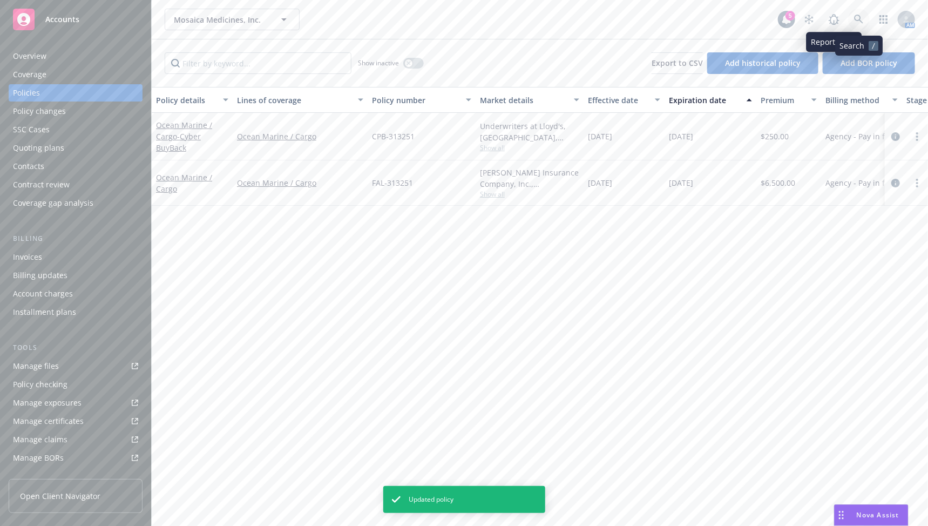
click at [802, 21] on link at bounding box center [859, 20] width 22 height 22
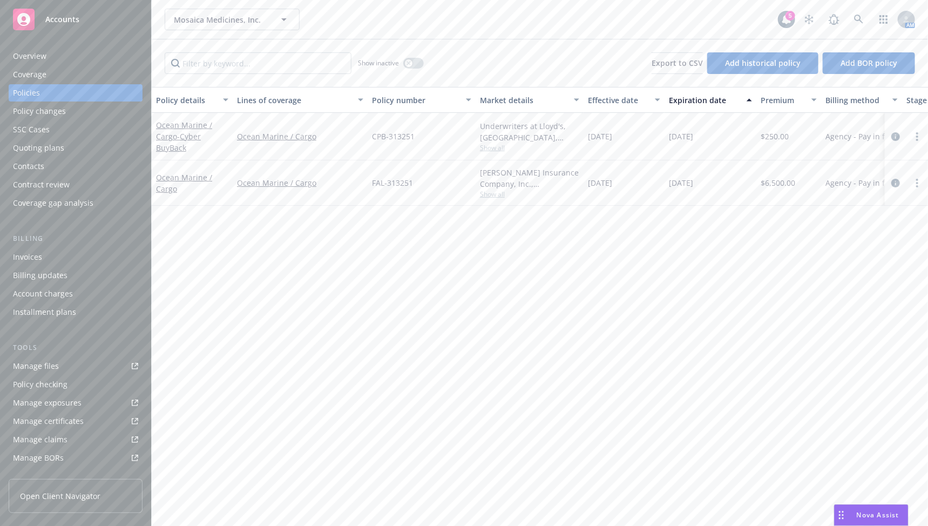
click at [208, 132] on div "Ocean Marine / Cargo - Cyber BuyBack" at bounding box center [192, 136] width 72 height 34
click at [198, 131] on span "- Cyber BuyBack" at bounding box center [178, 142] width 45 height 22
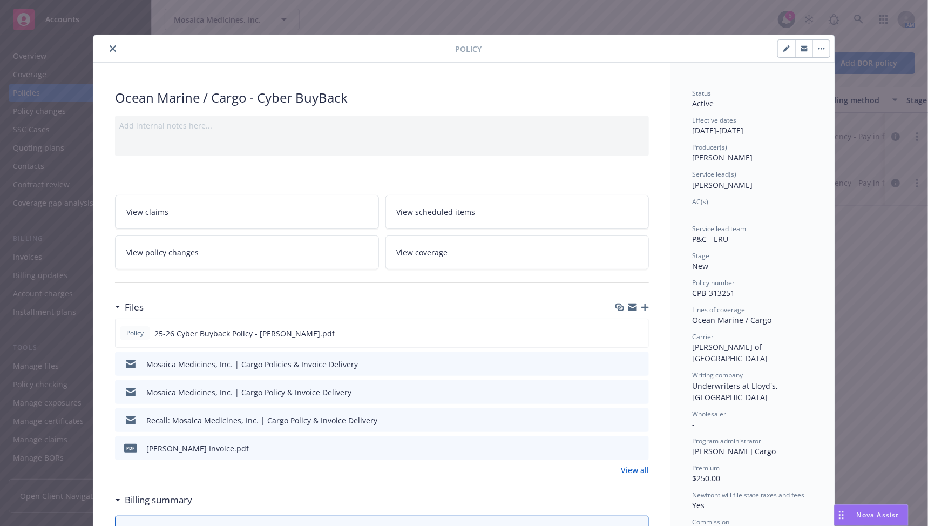
click at [802, 293] on div "Policy Ocean Marine / Cargo - Cyber BuyBack Add internal notes here... View cla…" at bounding box center [464, 263] width 928 height 526
click at [105, 56] on div "Policy" at bounding box center [464, 49] width 742 height 28
click at [106, 54] on button "close" at bounding box center [112, 48] width 13 height 13
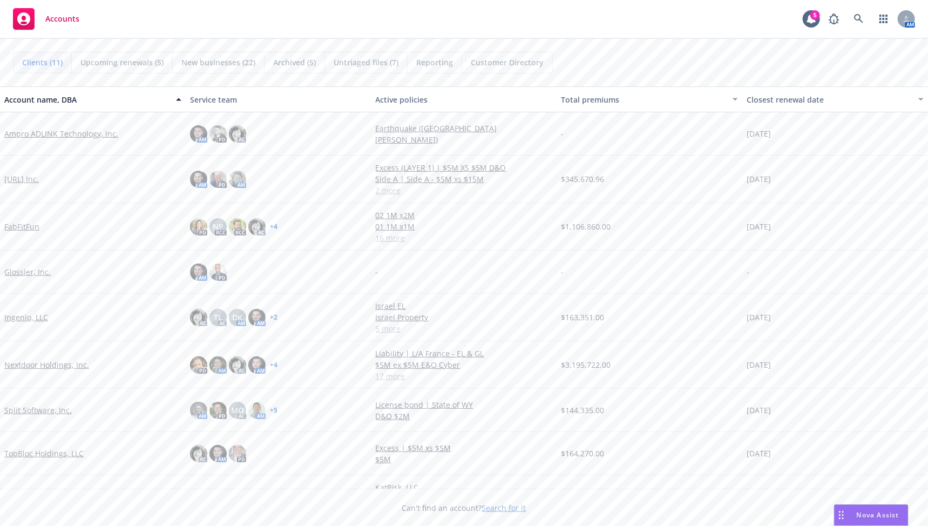
click at [30, 227] on link "FabFitFun" at bounding box center [21, 226] width 35 height 11
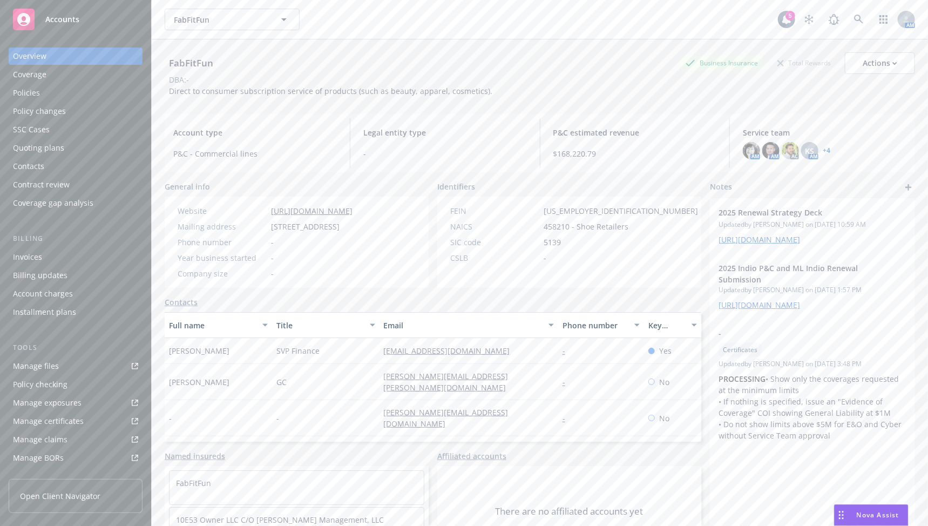
click at [74, 98] on div "Policies" at bounding box center [75, 92] width 125 height 17
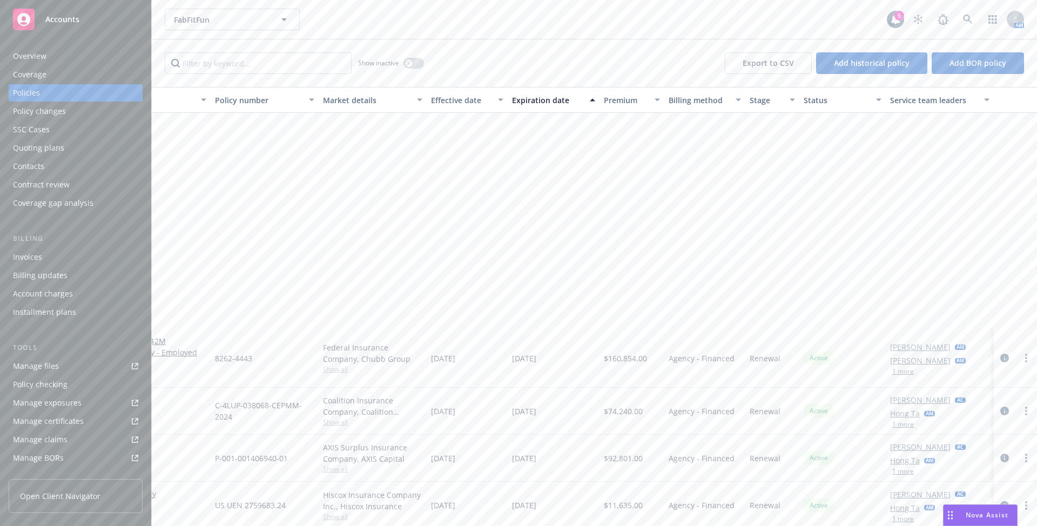
scroll to position [288, 167]
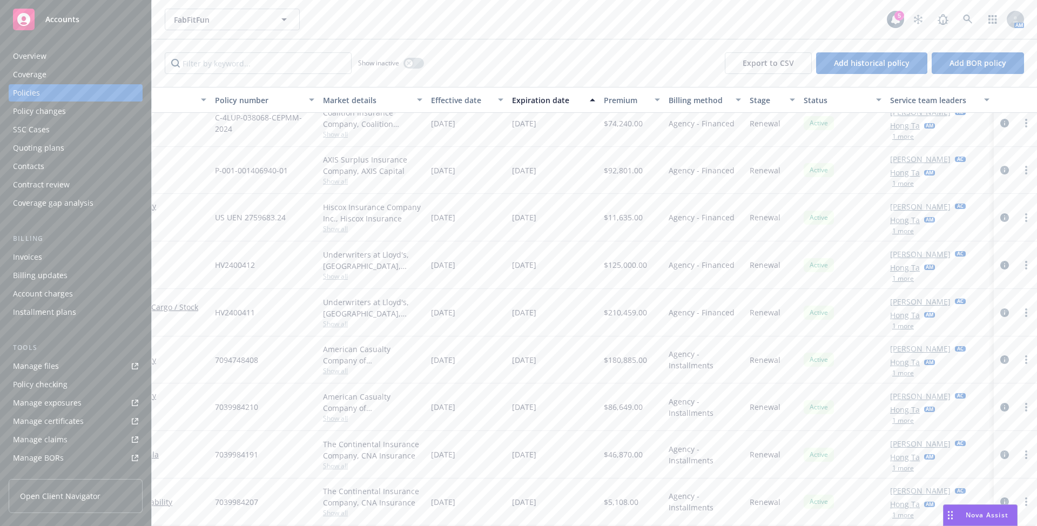
click at [892, 374] on button "1 more" at bounding box center [903, 373] width 22 height 6
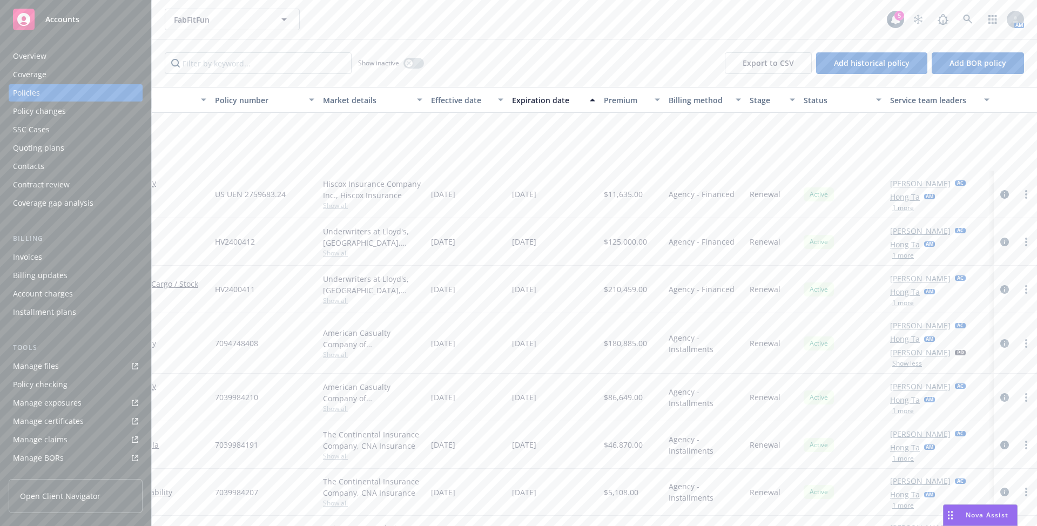
scroll to position [429, 167]
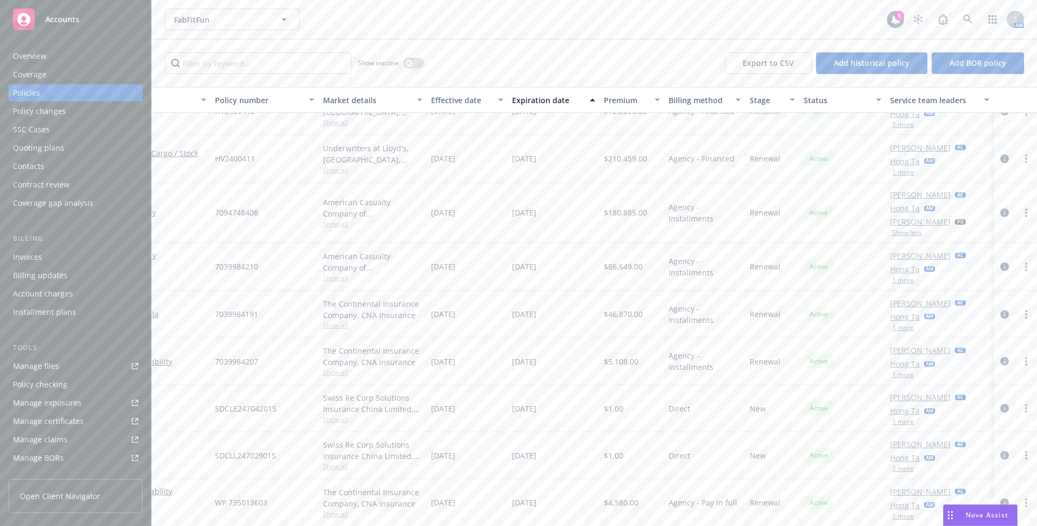
click at [901, 325] on button "1 more" at bounding box center [903, 328] width 22 height 6
click at [894, 379] on button "1 more" at bounding box center [903, 377] width 22 height 6
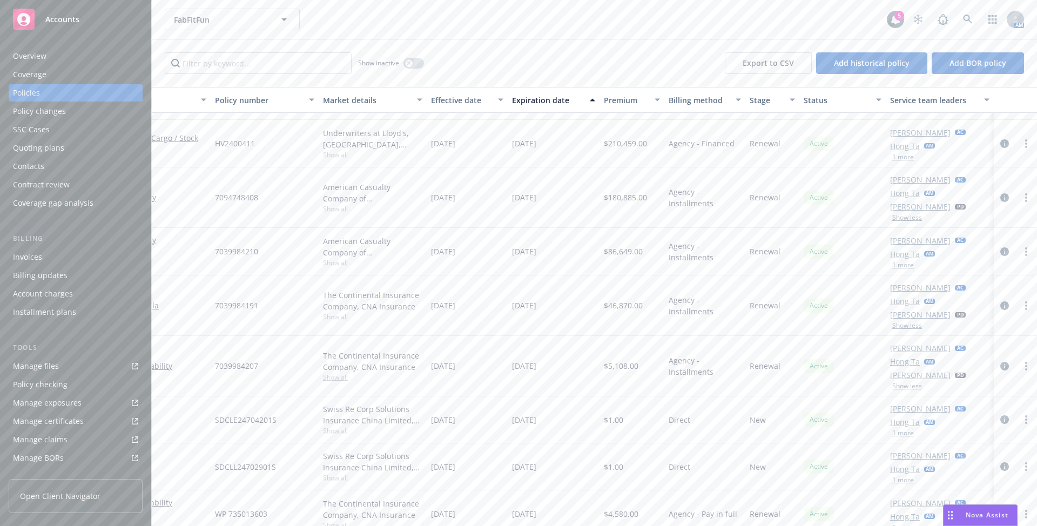
scroll to position [452, 167]
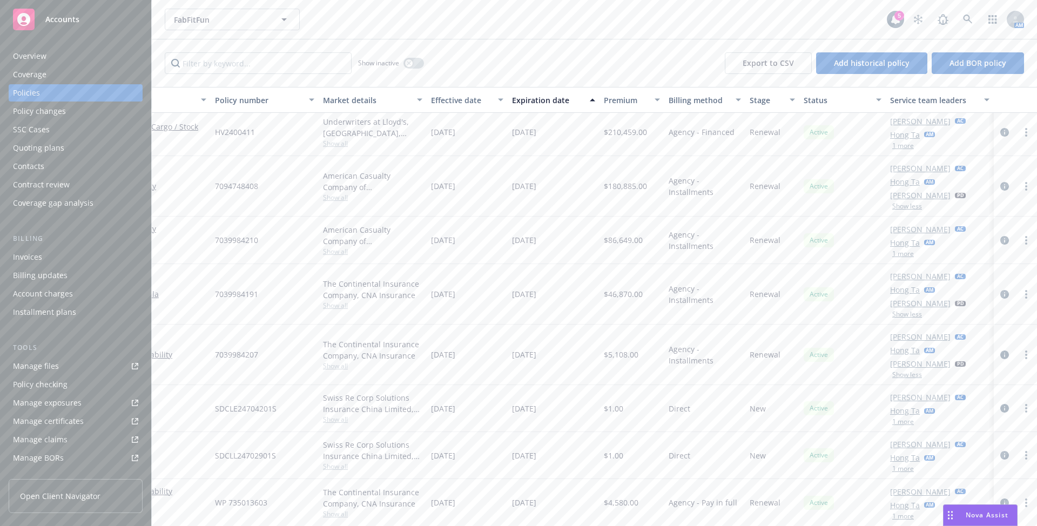
click at [904, 372] on button "Show less" at bounding box center [907, 375] width 30 height 6
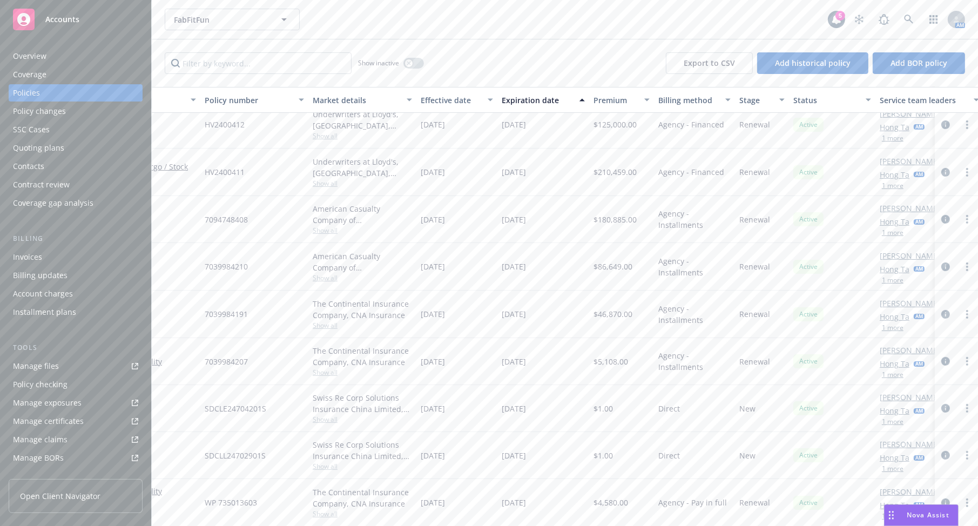
scroll to position [412, 167]
